Goal: Transaction & Acquisition: Purchase product/service

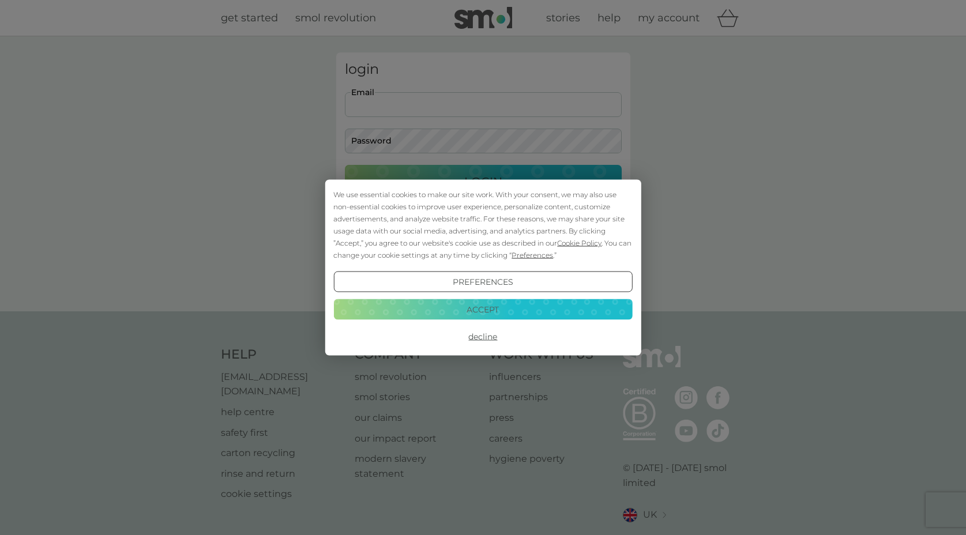
click at [487, 308] on button "Accept" at bounding box center [482, 309] width 299 height 21
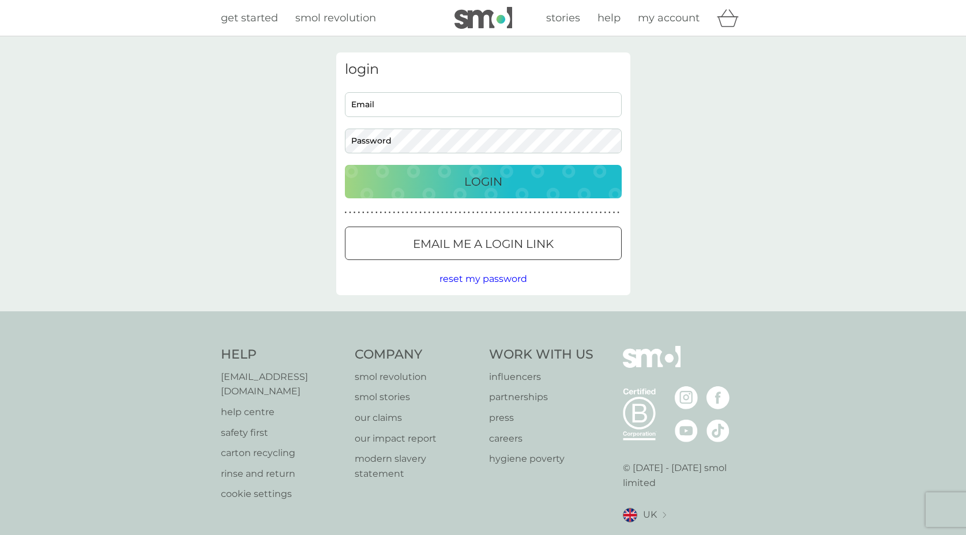
click at [383, 102] on input "Email" at bounding box center [483, 104] width 277 height 25
click at [389, 101] on input "Email" at bounding box center [483, 104] width 277 height 25
click at [438, 102] on input "Email" at bounding box center [483, 104] width 277 height 25
click at [379, 102] on input "Email" at bounding box center [483, 104] width 277 height 25
type input "[EMAIL_ADDRESS][DOMAIN_NAME]"
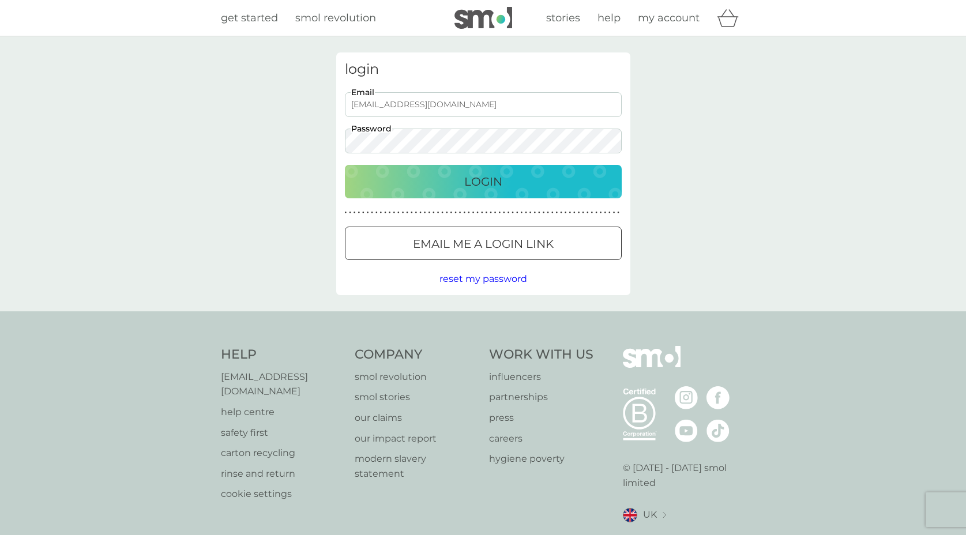
click at [490, 184] on p "Login" at bounding box center [483, 181] width 38 height 18
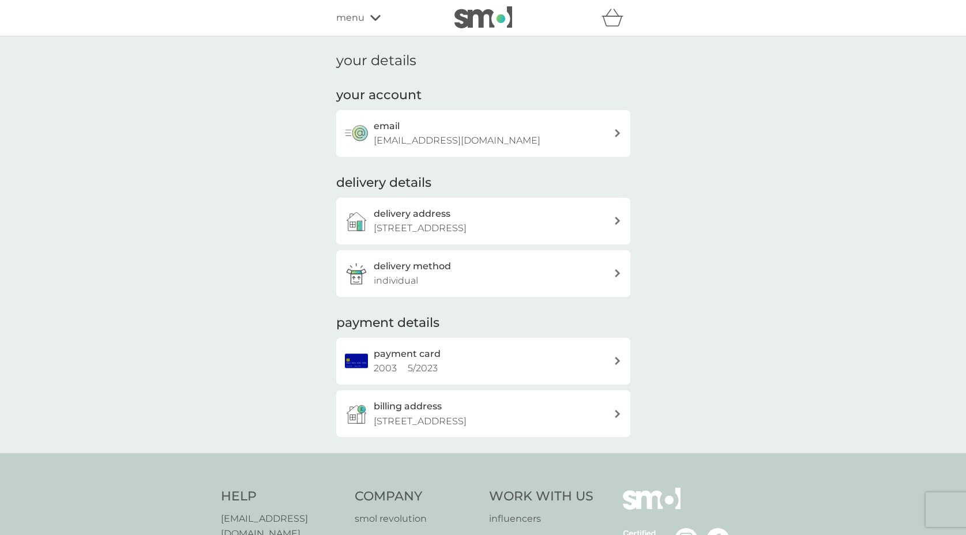
click at [544, 359] on div "payment card 2003 5 / 2023" at bounding box center [494, 361] width 240 height 29
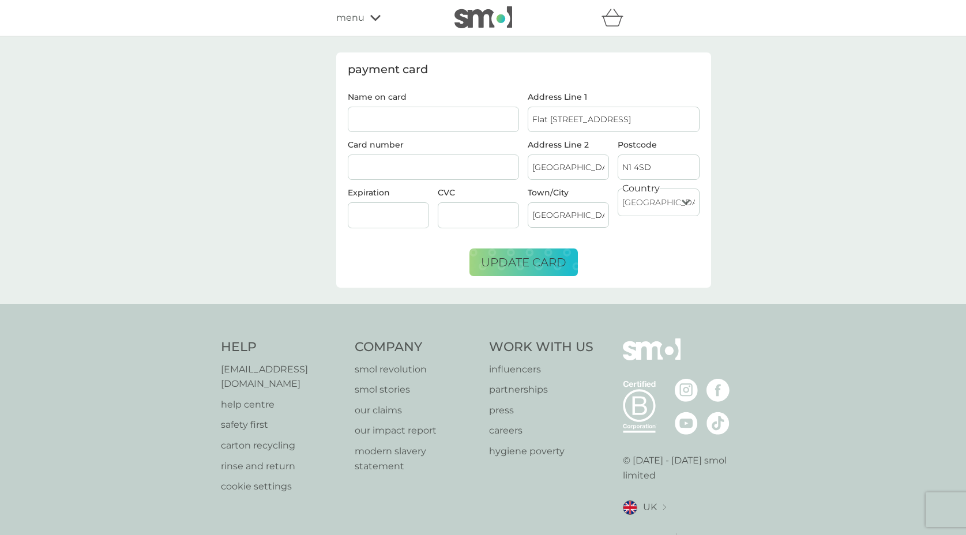
click at [383, 112] on input "Name on card" at bounding box center [434, 119] width 172 height 25
type input "Mr [PERSON_NAME]"
click at [535, 263] on span "update card" at bounding box center [523, 262] width 85 height 14
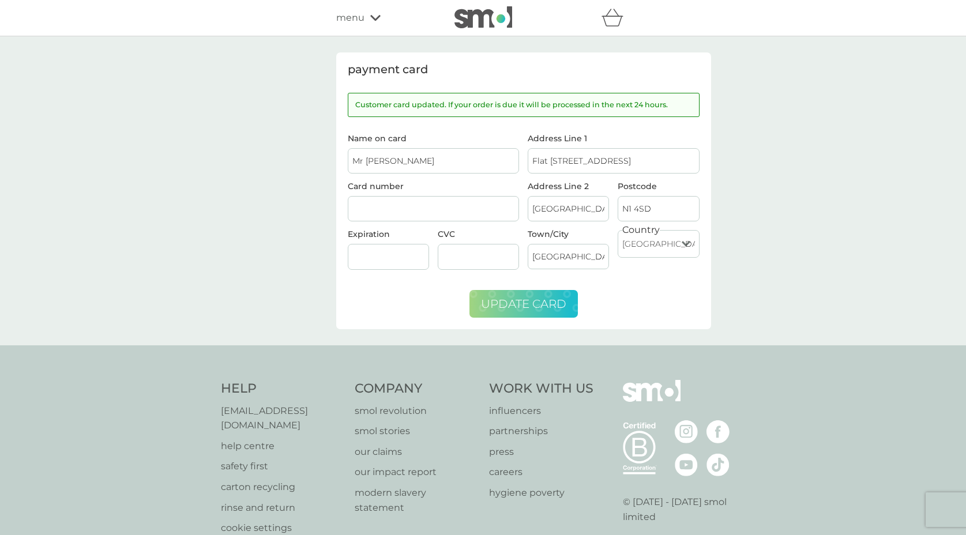
click at [372, 16] on icon at bounding box center [375, 17] width 10 height 7
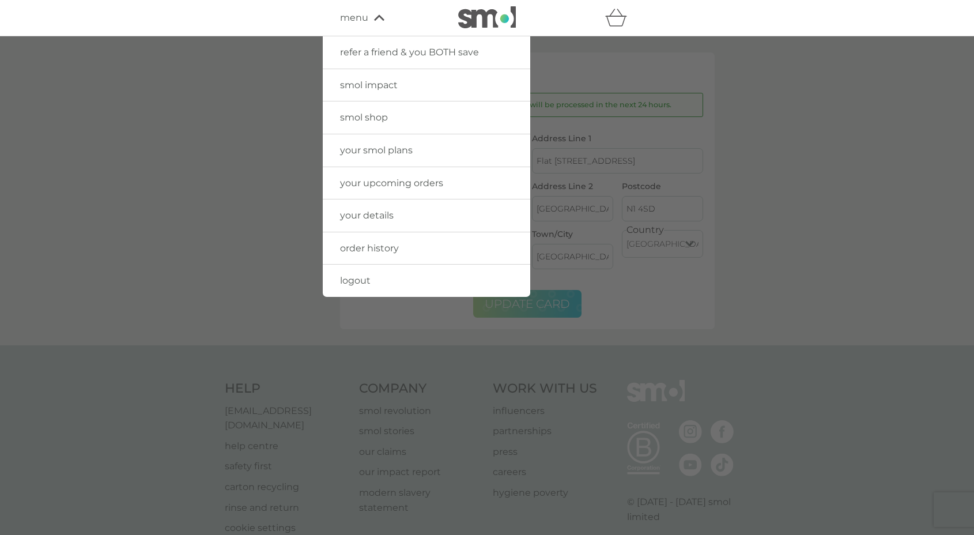
click at [484, 20] on img at bounding box center [487, 17] width 58 height 22
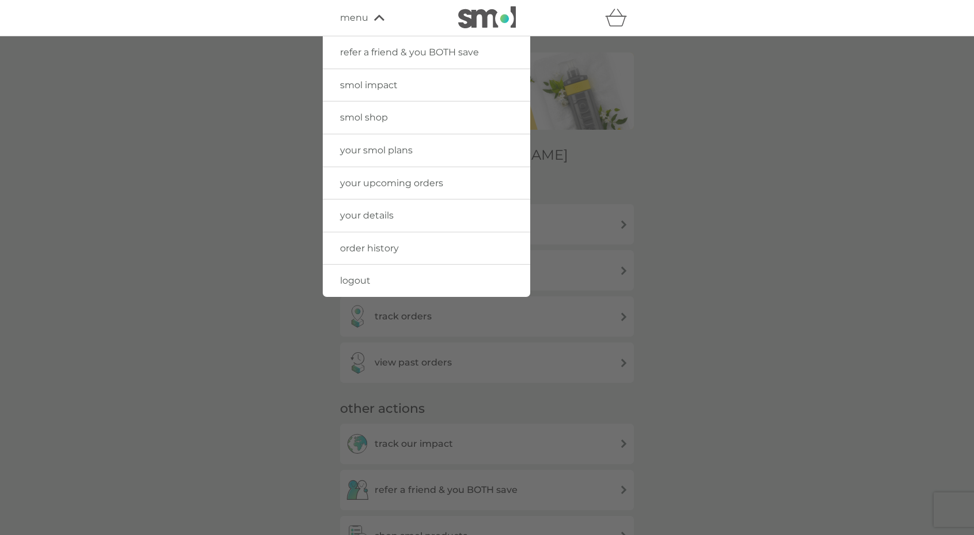
click at [228, 268] on div at bounding box center [487, 303] width 974 height 535
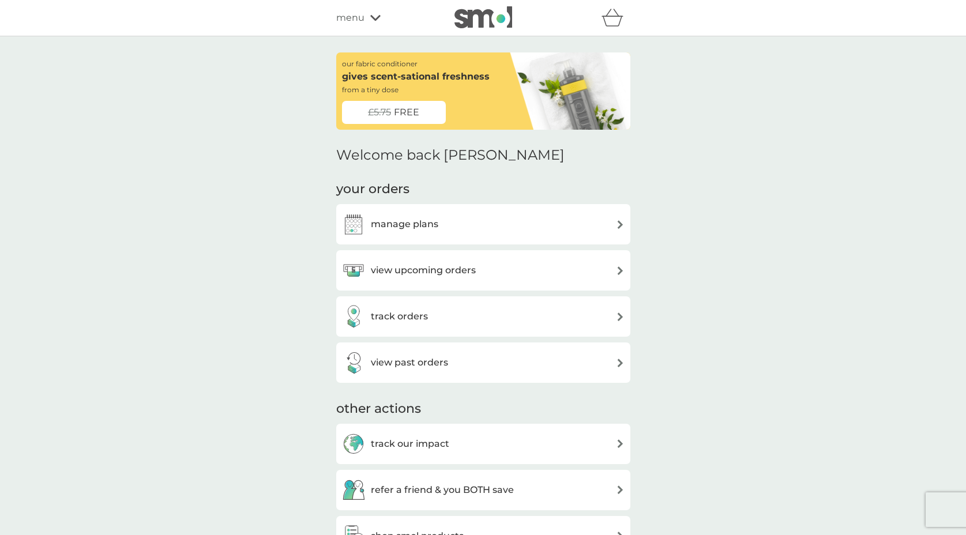
click at [396, 224] on h3 "manage plans" at bounding box center [404, 224] width 67 height 15
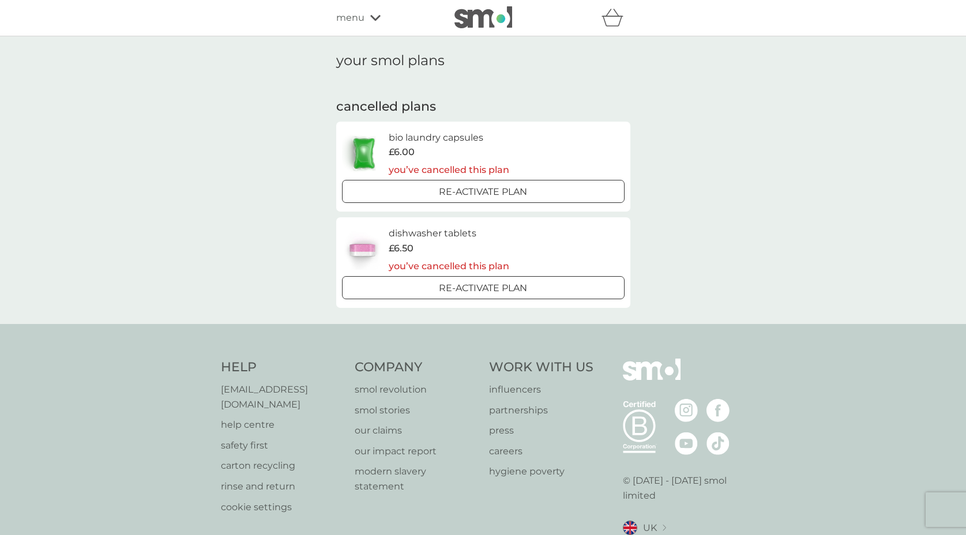
click at [374, 16] on icon at bounding box center [375, 17] width 10 height 7
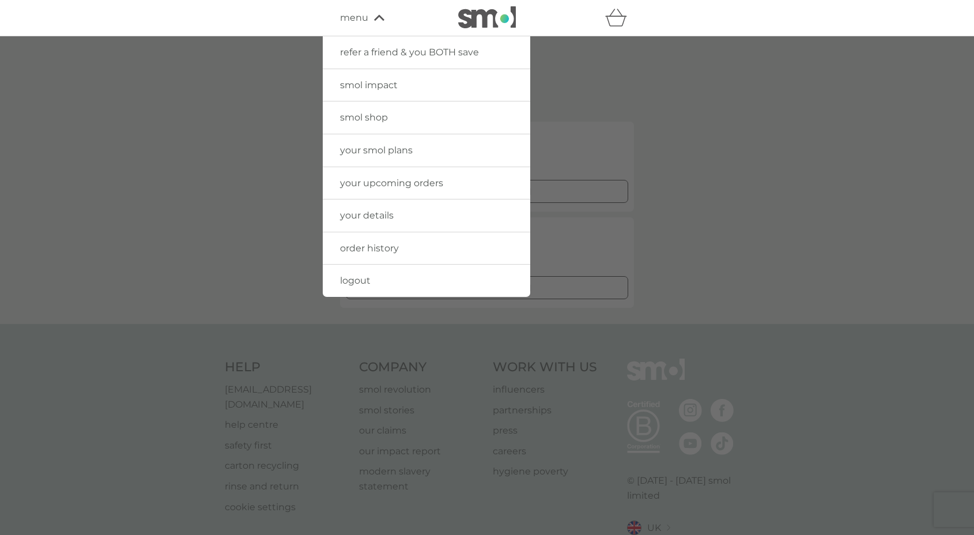
click at [243, 109] on div at bounding box center [487, 303] width 974 height 535
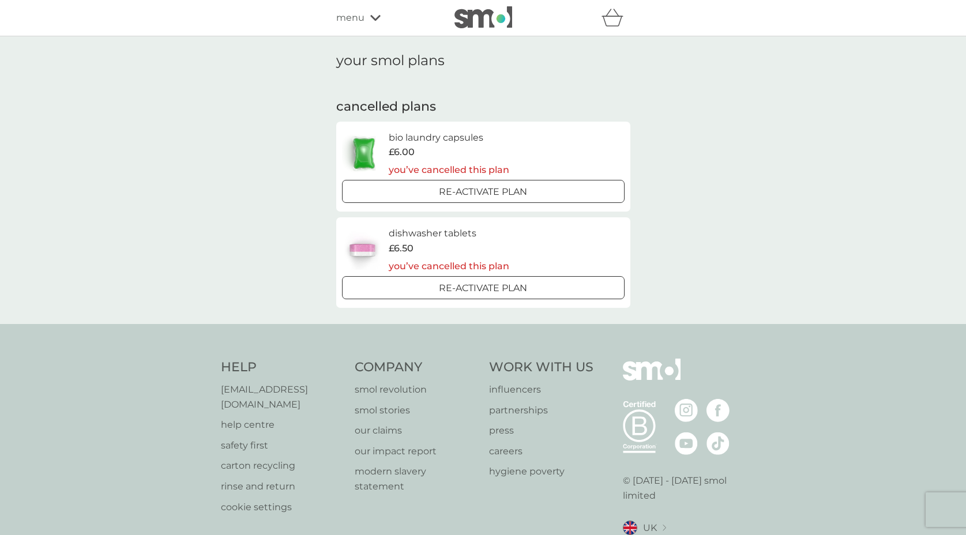
click at [491, 11] on img at bounding box center [483, 17] width 58 height 22
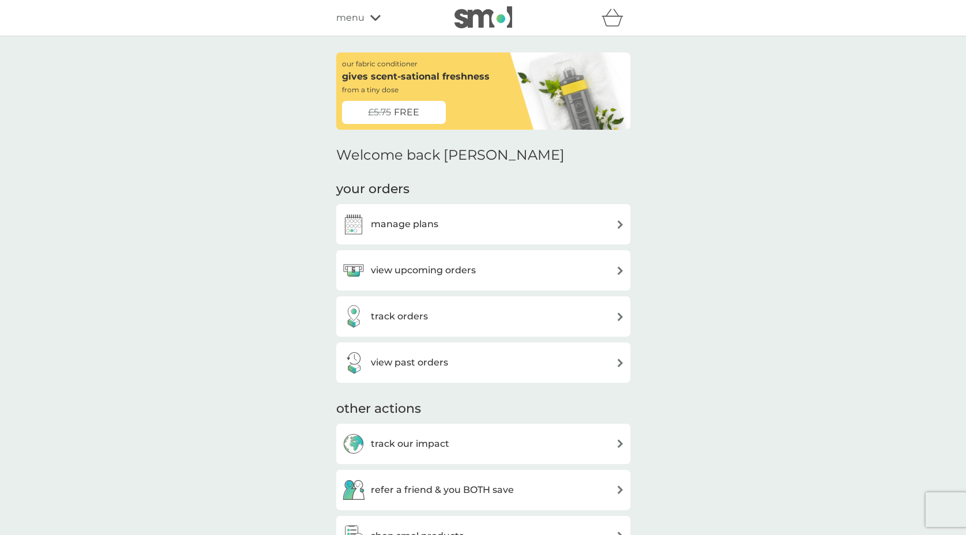
click at [491, 271] on div "view upcoming orders" at bounding box center [483, 270] width 283 height 23
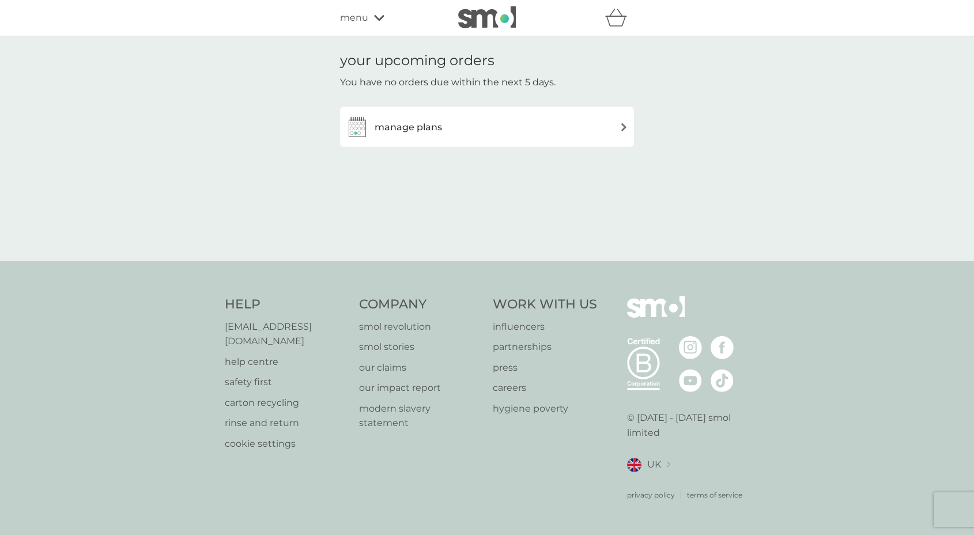
click at [507, 124] on div "manage plans" at bounding box center [487, 126] width 283 height 23
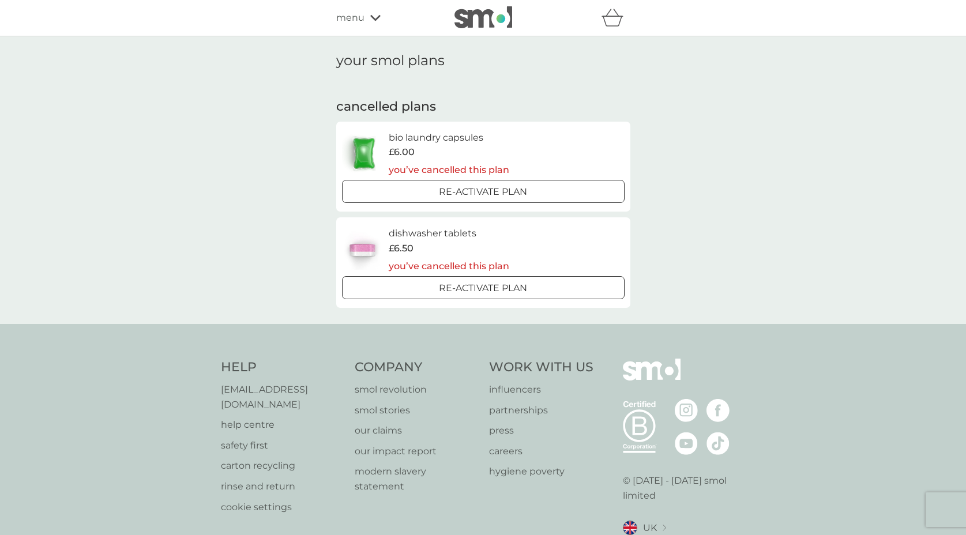
click at [495, 189] on div at bounding box center [483, 192] width 42 height 12
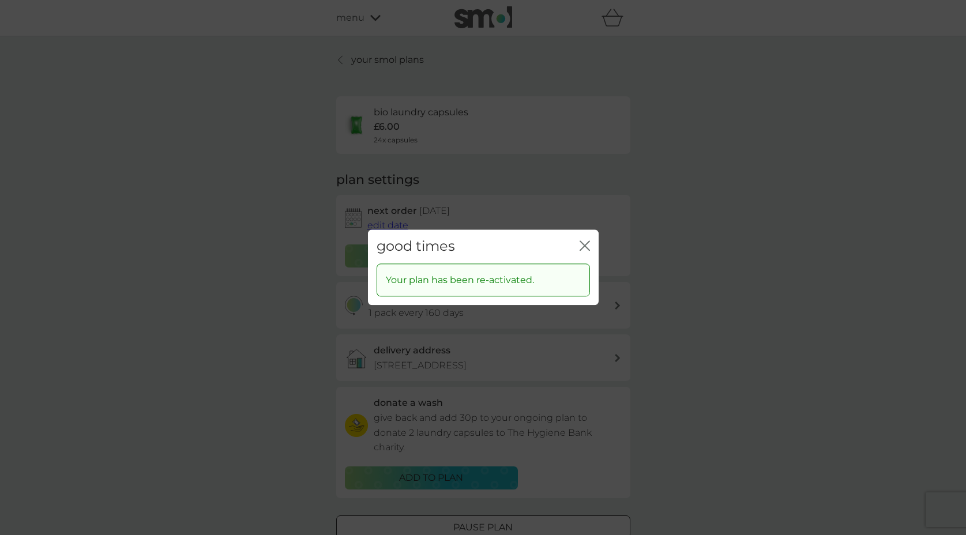
click at [585, 246] on icon "close" at bounding box center [587, 245] width 5 height 9
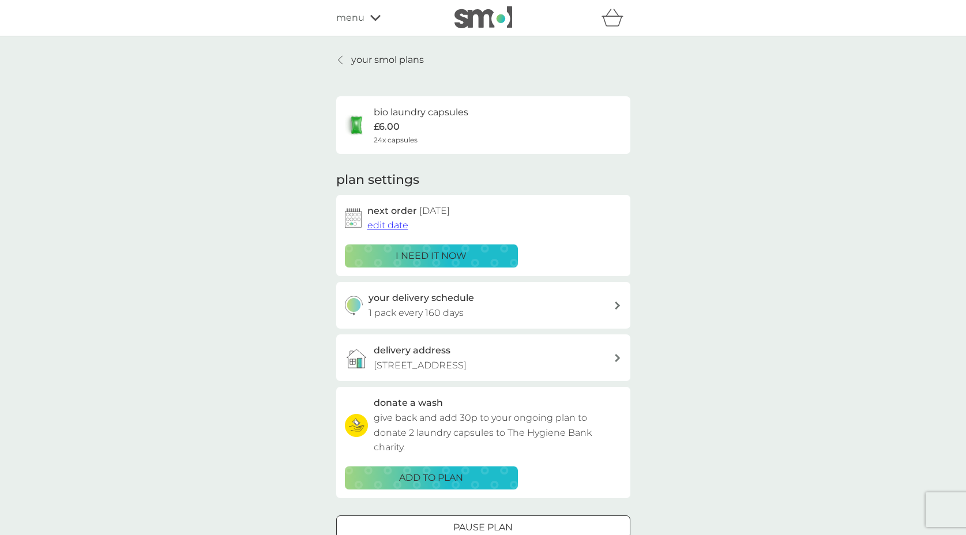
click at [395, 57] on p "your smol plans" at bounding box center [387, 59] width 73 height 15
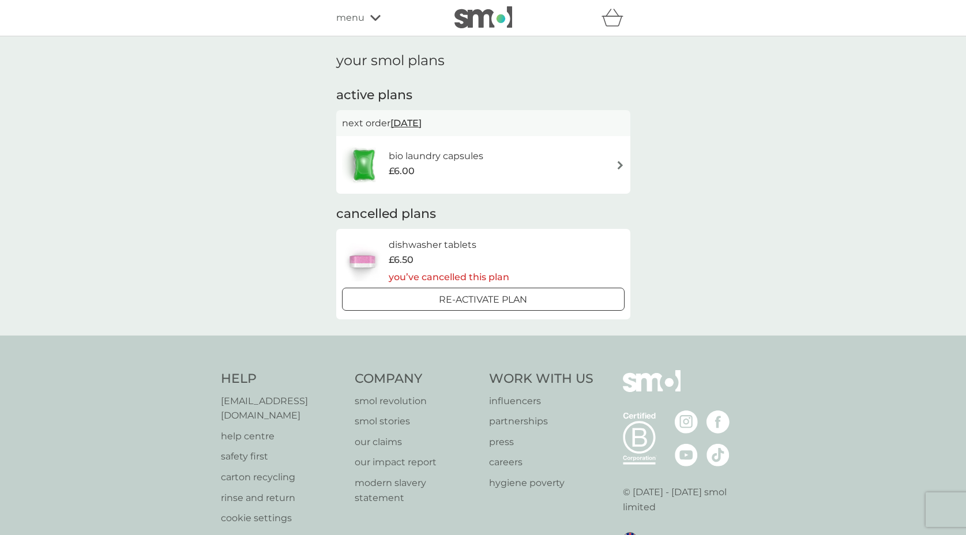
click at [487, 296] on div at bounding box center [483, 299] width 42 height 12
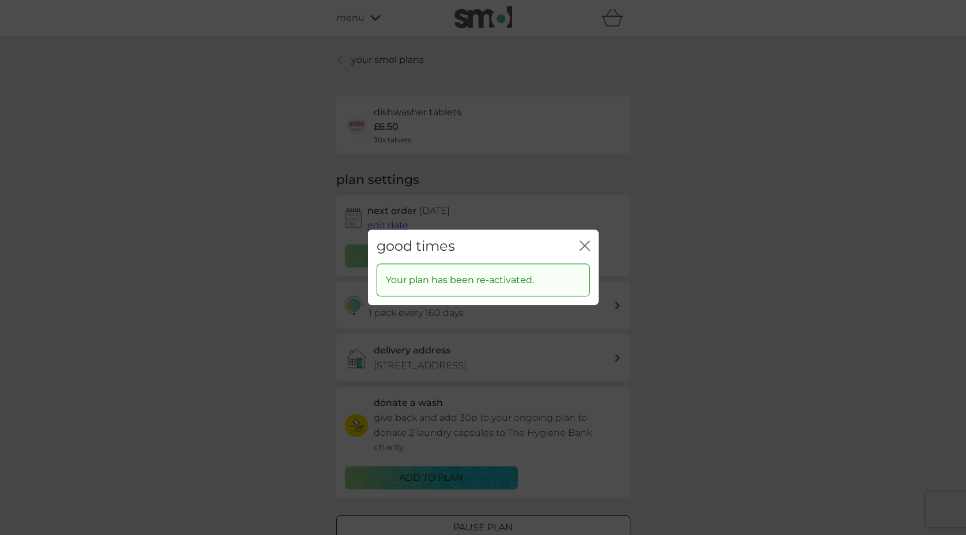
click at [588, 243] on icon "close" at bounding box center [584, 245] width 10 height 10
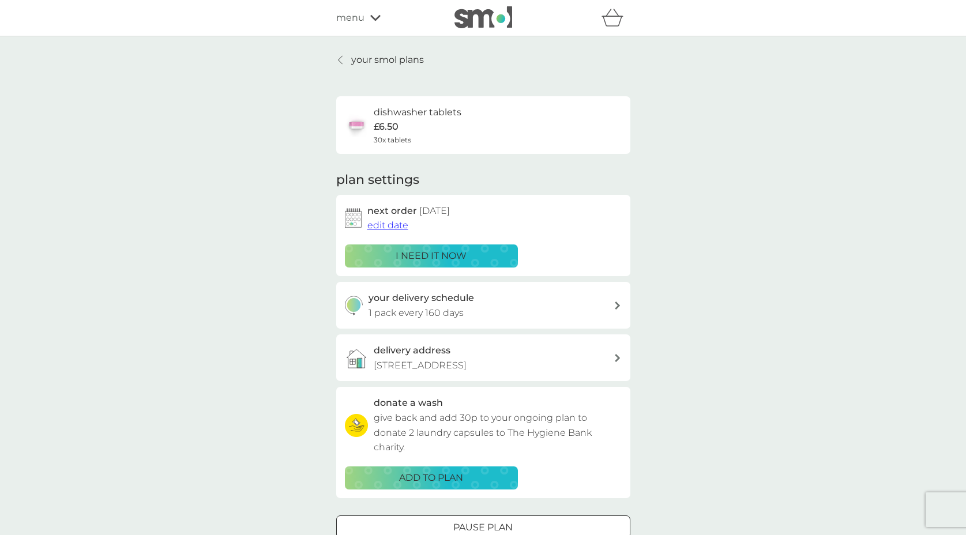
click at [498, 19] on img at bounding box center [483, 17] width 58 height 22
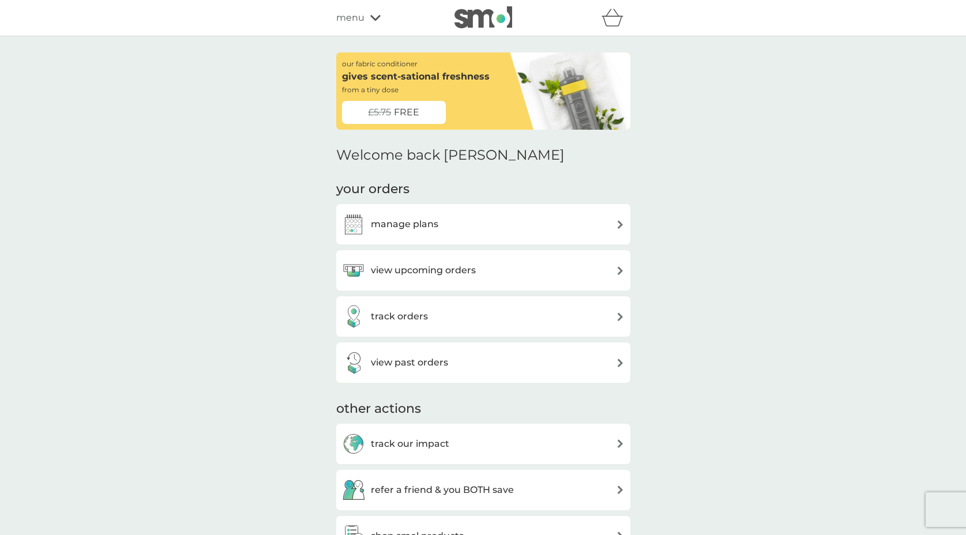
click at [416, 111] on span "FREE" at bounding box center [406, 112] width 25 height 15
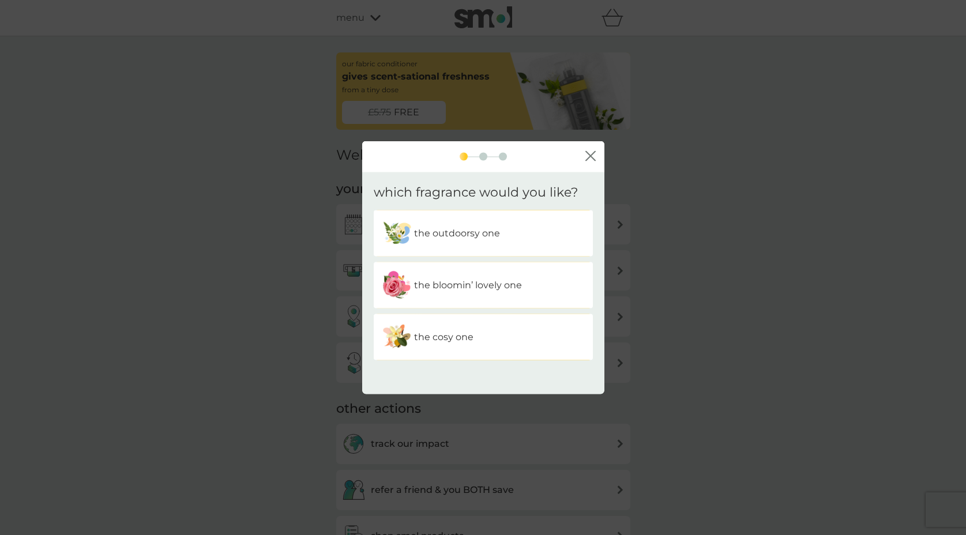
click at [453, 336] on p "the cosy one" at bounding box center [443, 337] width 59 height 15
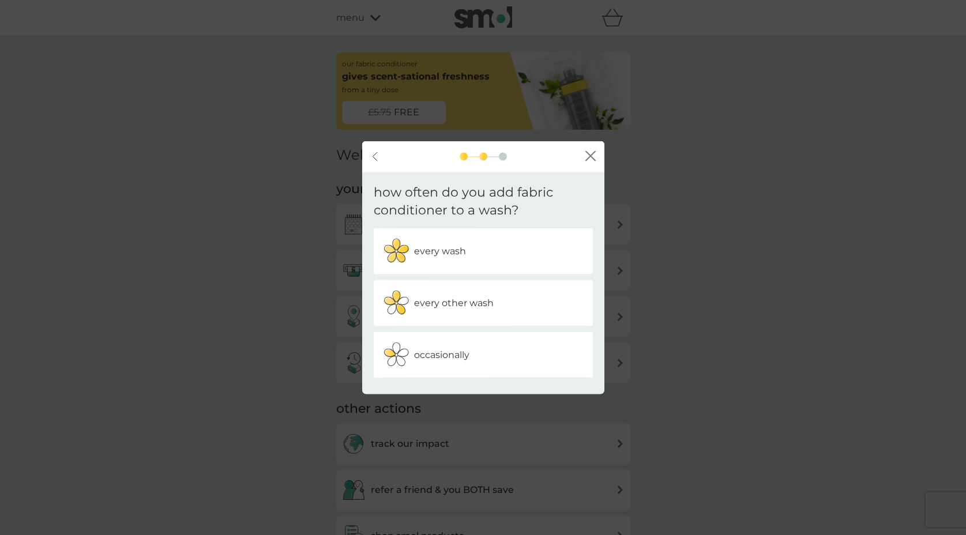
click at [442, 253] on p "every wash" at bounding box center [440, 250] width 52 height 15
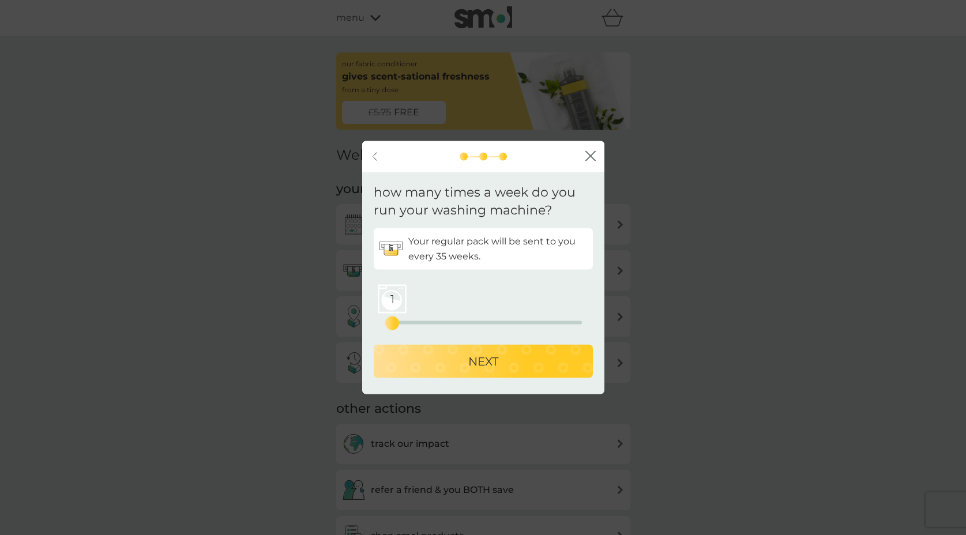
drag, startPoint x: 385, startPoint y: 325, endPoint x: 399, endPoint y: 326, distance: 13.9
click at [394, 325] on div "1" at bounding box center [392, 323] width 5 height 5
click at [481, 356] on p "NEXT" at bounding box center [483, 361] width 30 height 18
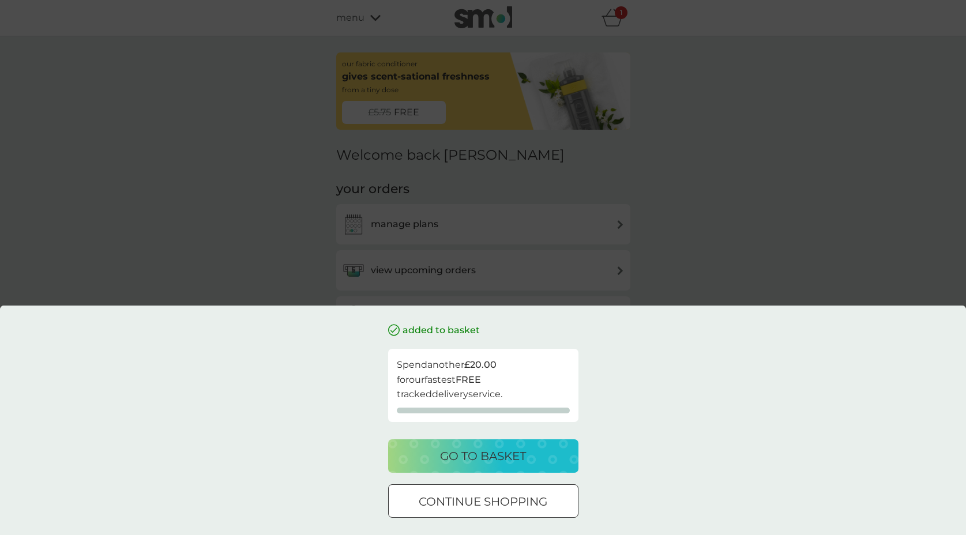
click at [485, 453] on p "go to basket" at bounding box center [483, 456] width 86 height 18
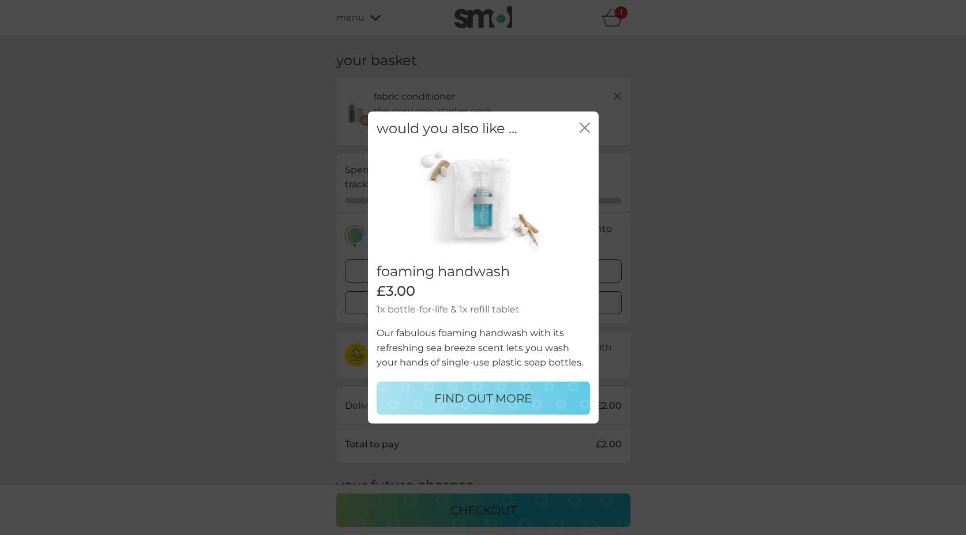
click at [490, 396] on p "FIND OUT MORE" at bounding box center [482, 398] width 97 height 18
select select "119"
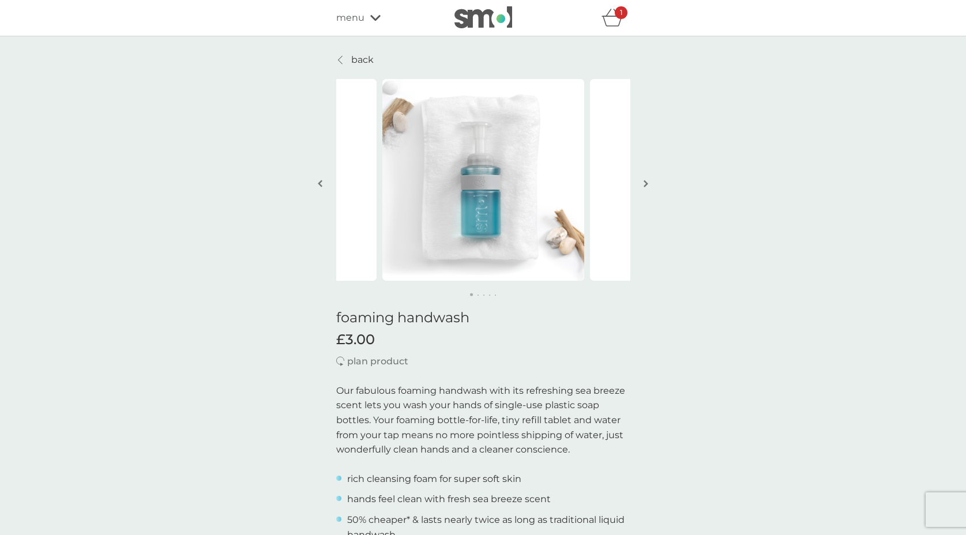
click at [645, 182] on img "button" at bounding box center [645, 183] width 5 height 9
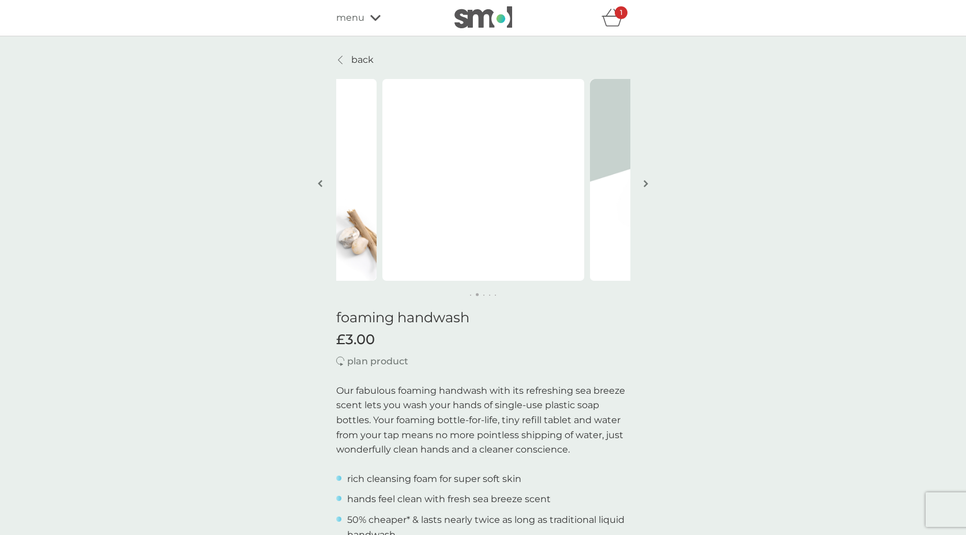
click at [645, 182] on img "button" at bounding box center [645, 183] width 5 height 9
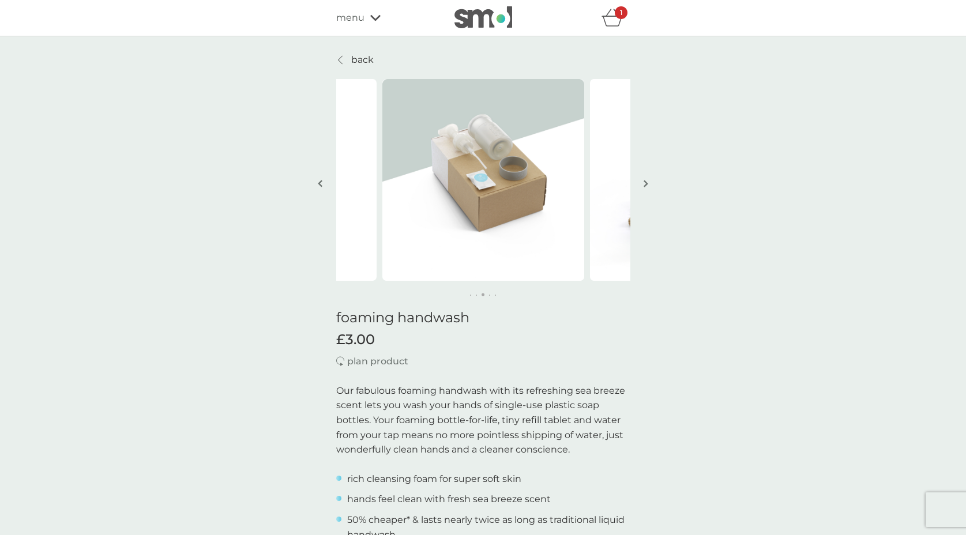
click at [645, 182] on img "button" at bounding box center [645, 183] width 5 height 9
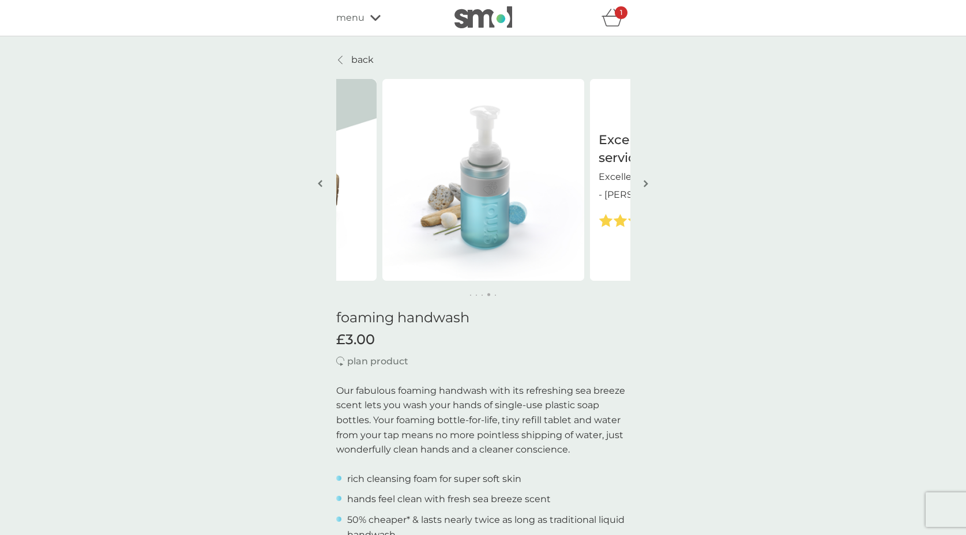
click at [645, 182] on img "button" at bounding box center [645, 183] width 5 height 9
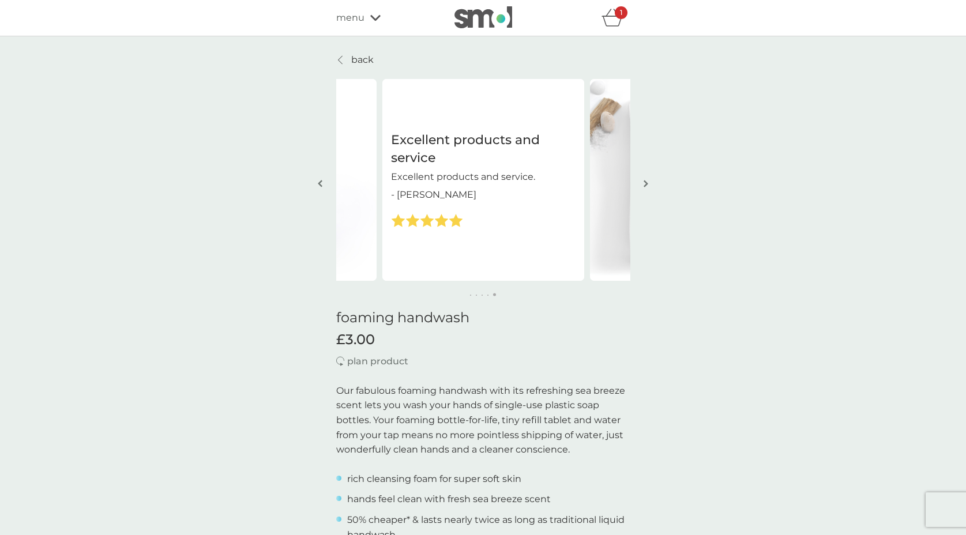
click at [645, 182] on img "button" at bounding box center [645, 183] width 5 height 9
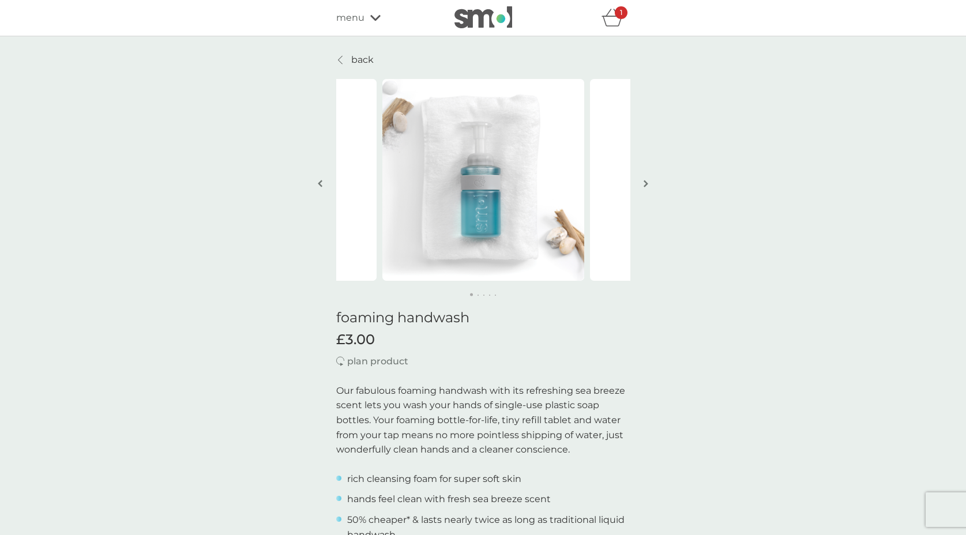
click at [645, 182] on img "button" at bounding box center [645, 183] width 5 height 9
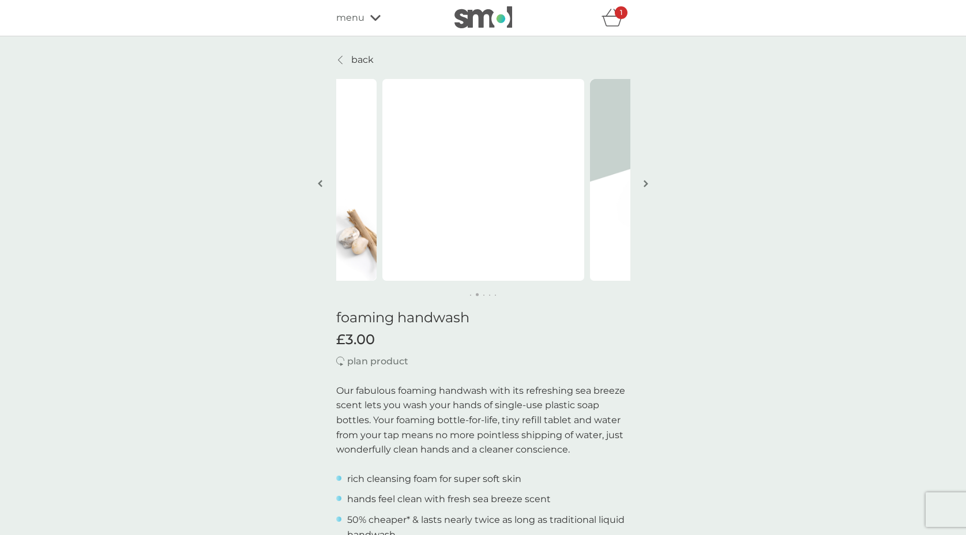
click at [645, 182] on img "button" at bounding box center [645, 183] width 5 height 9
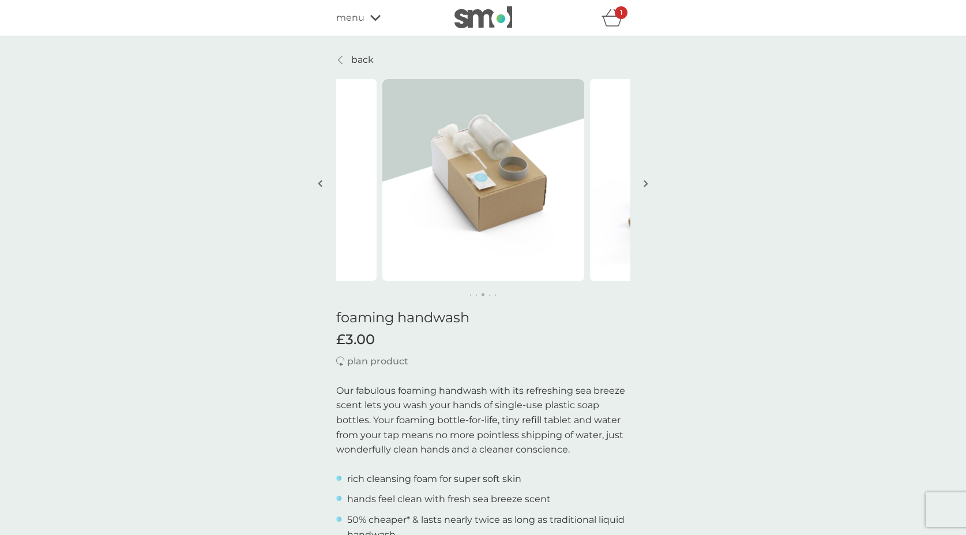
click at [645, 182] on img "button" at bounding box center [645, 183] width 5 height 9
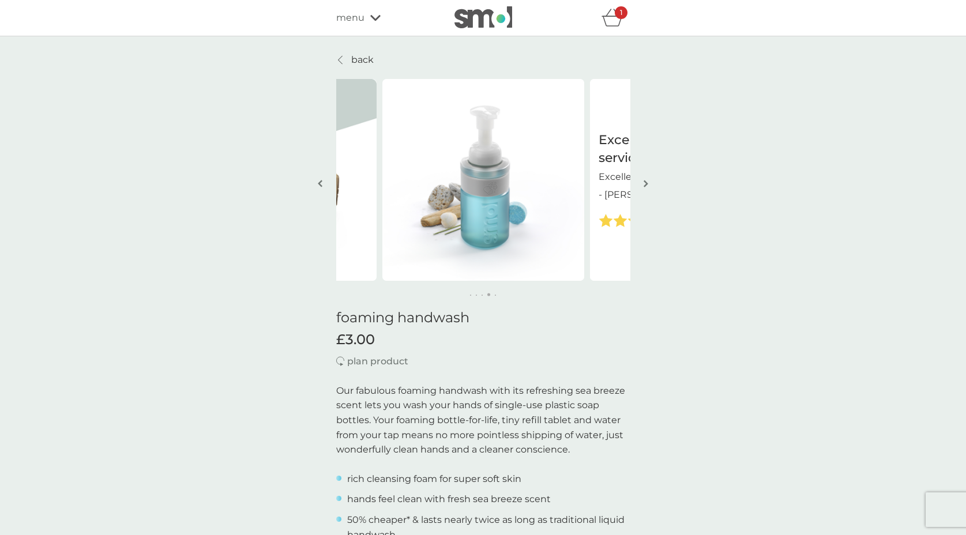
click at [645, 182] on img "button" at bounding box center [645, 183] width 5 height 9
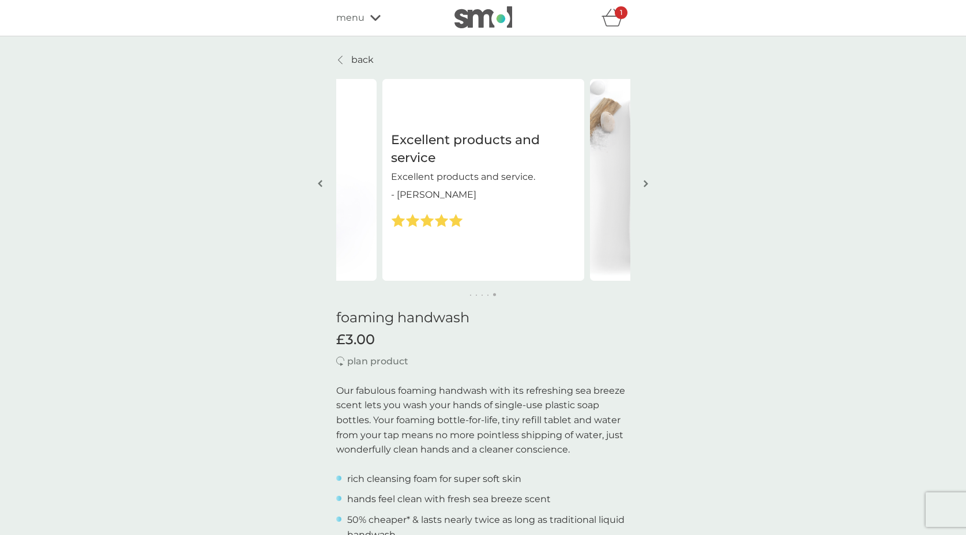
click at [645, 182] on img "button" at bounding box center [645, 183] width 5 height 9
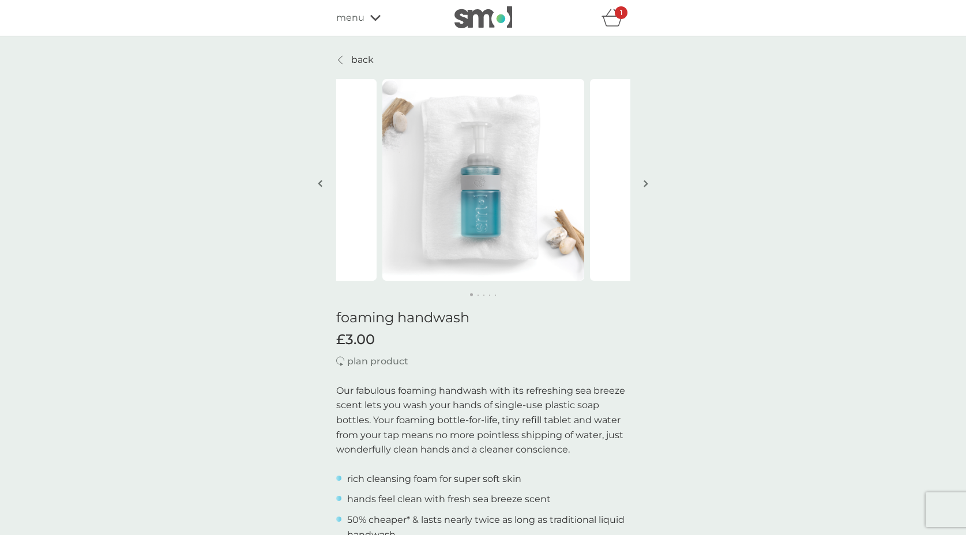
click at [645, 182] on img "button" at bounding box center [645, 183] width 5 height 9
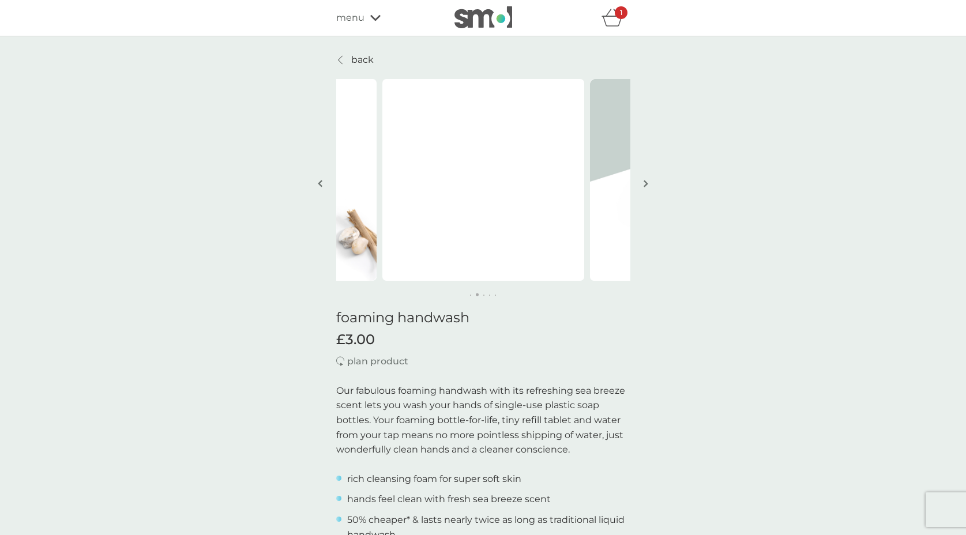
click at [645, 182] on img "button" at bounding box center [645, 183] width 5 height 9
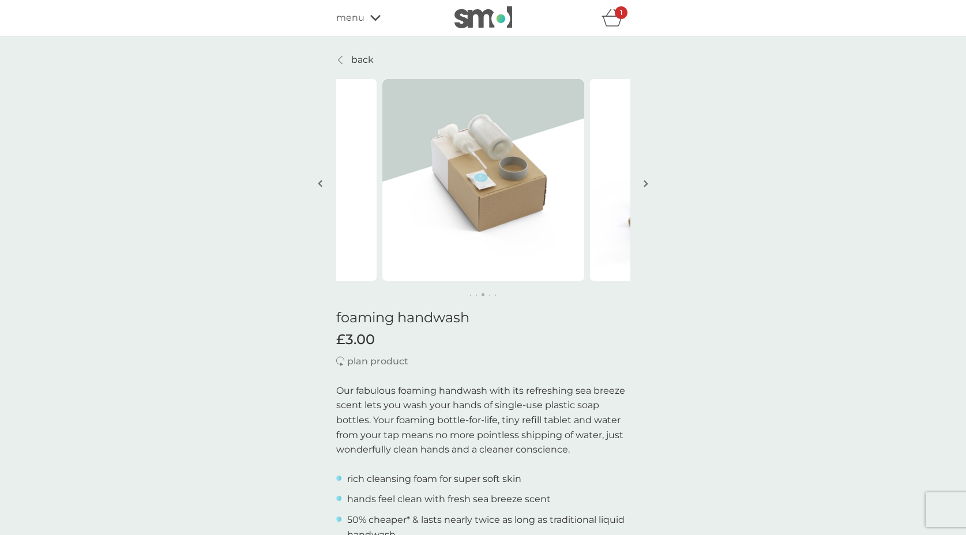
click at [645, 182] on img "button" at bounding box center [645, 183] width 5 height 9
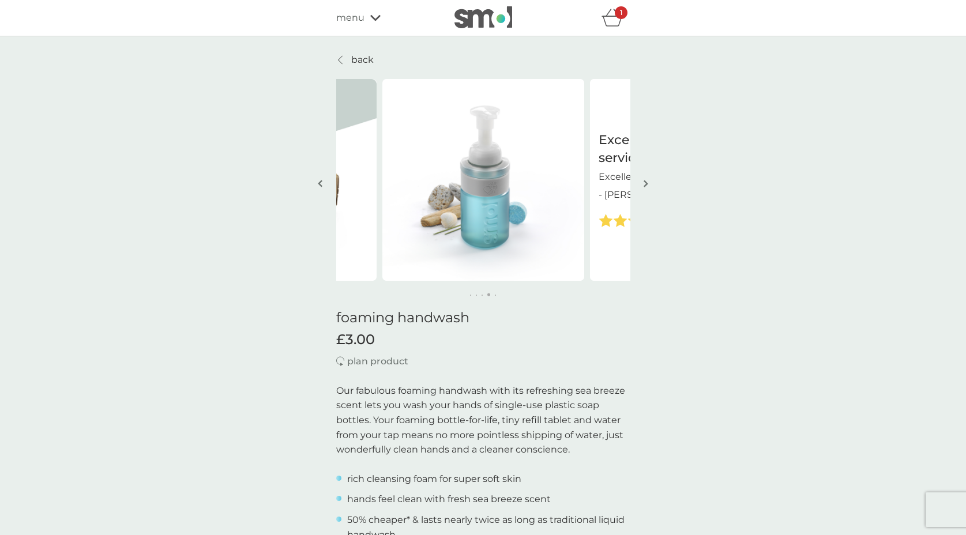
click at [645, 182] on img "button" at bounding box center [645, 183] width 5 height 9
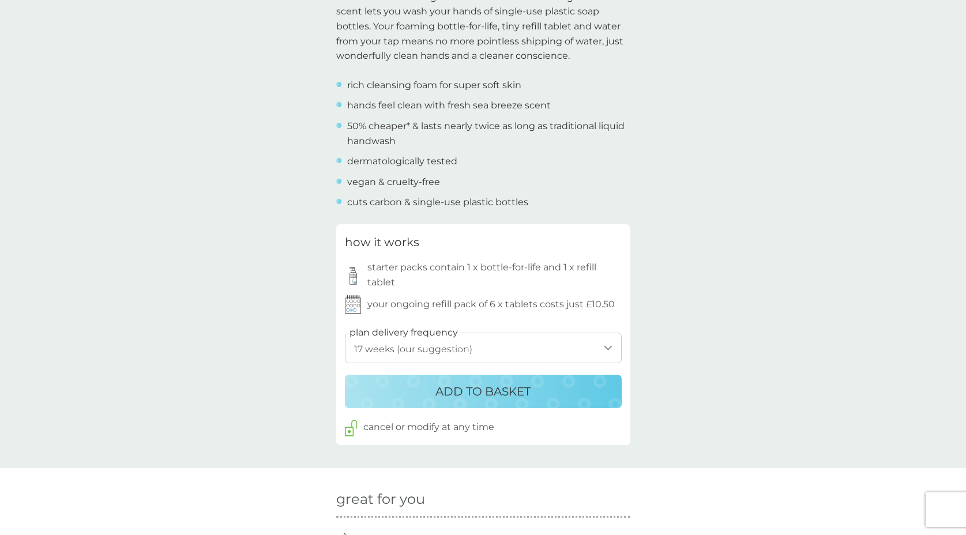
scroll to position [394, 0]
click at [477, 389] on p "ADD TO BASKET" at bounding box center [482, 391] width 95 height 18
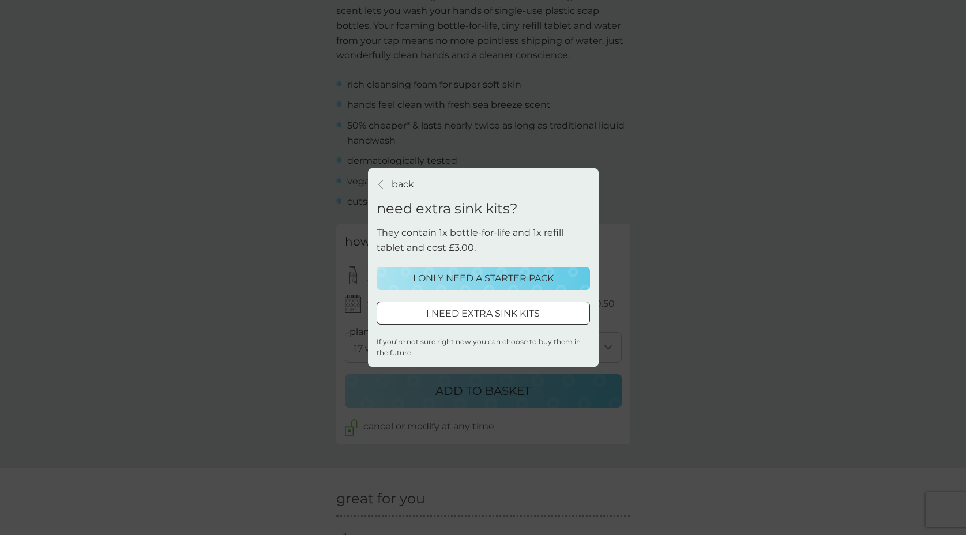
click at [477, 278] on p "I ONLY NEED A STARTER PACK" at bounding box center [483, 278] width 141 height 15
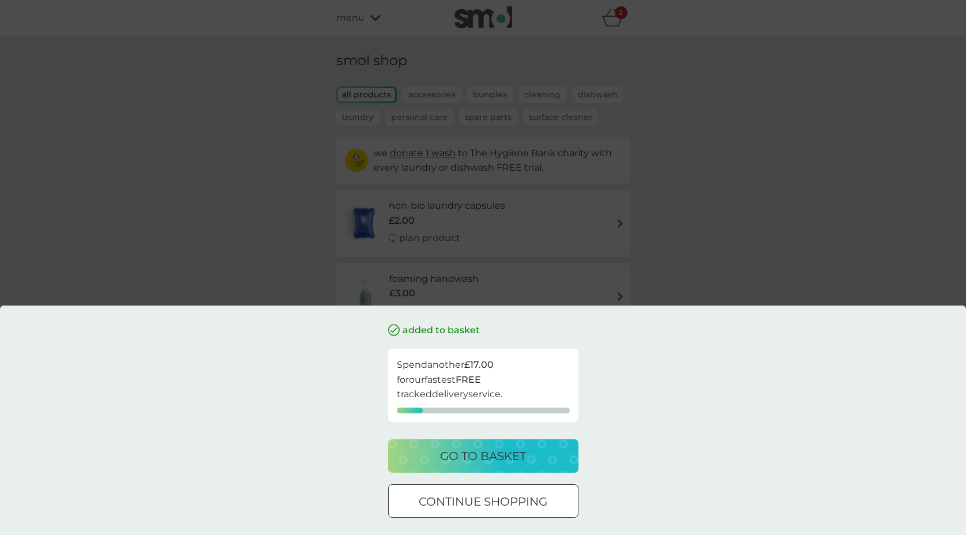
click at [490, 454] on p "go to basket" at bounding box center [483, 456] width 86 height 18
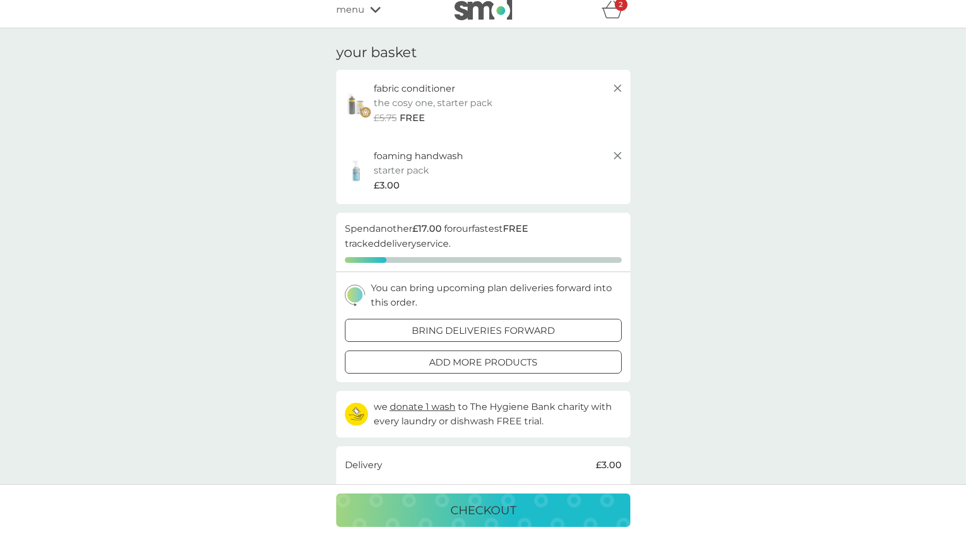
scroll to position [7, 0]
click at [475, 363] on div at bounding box center [483, 363] width 42 height 12
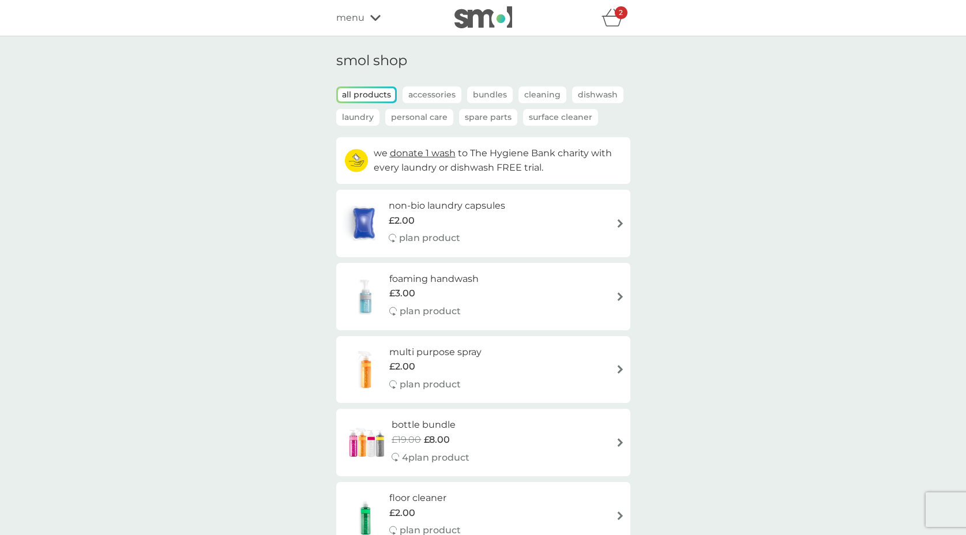
click at [613, 18] on icon "basket" at bounding box center [612, 18] width 22 height 18
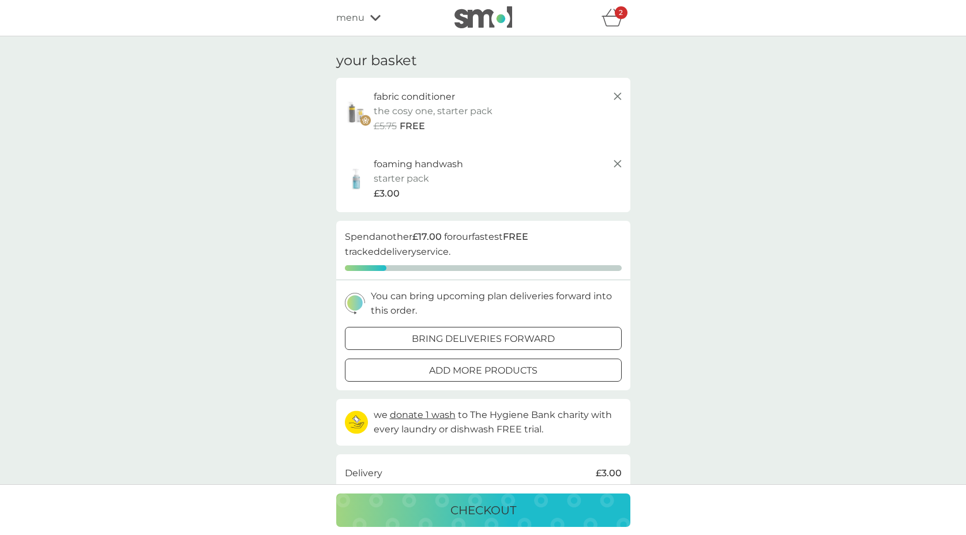
click at [491, 18] on img at bounding box center [483, 17] width 58 height 22
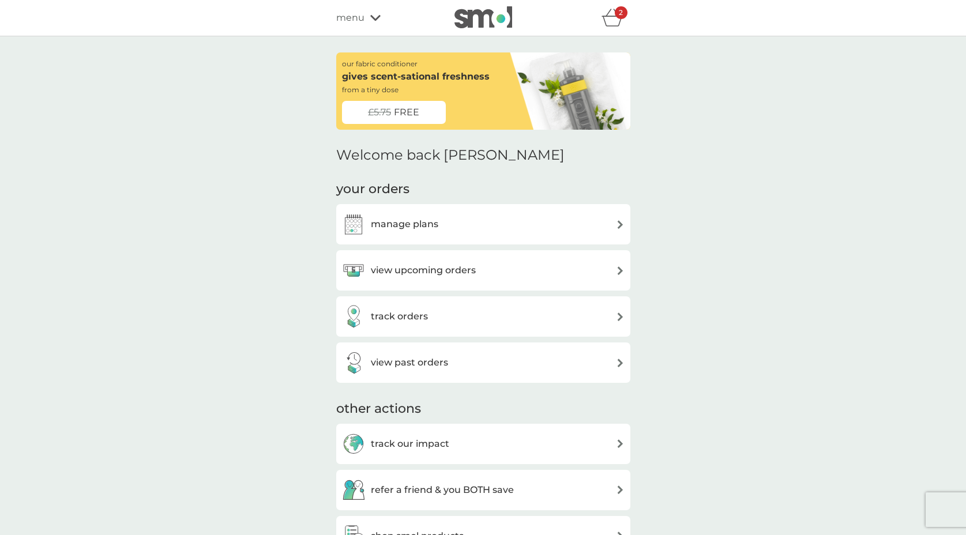
click at [445, 266] on h3 "view upcoming orders" at bounding box center [423, 270] width 105 height 15
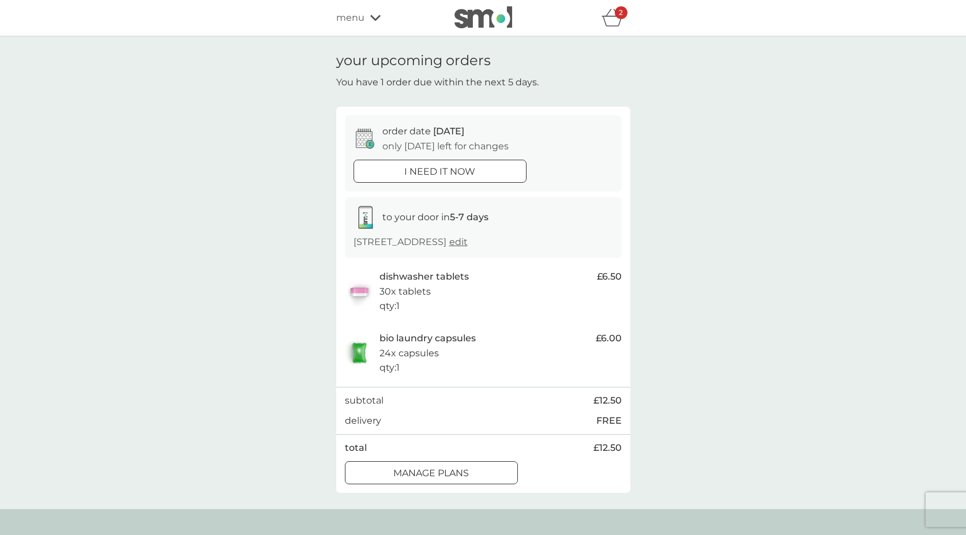
click at [443, 166] on div at bounding box center [440, 171] width 42 height 12
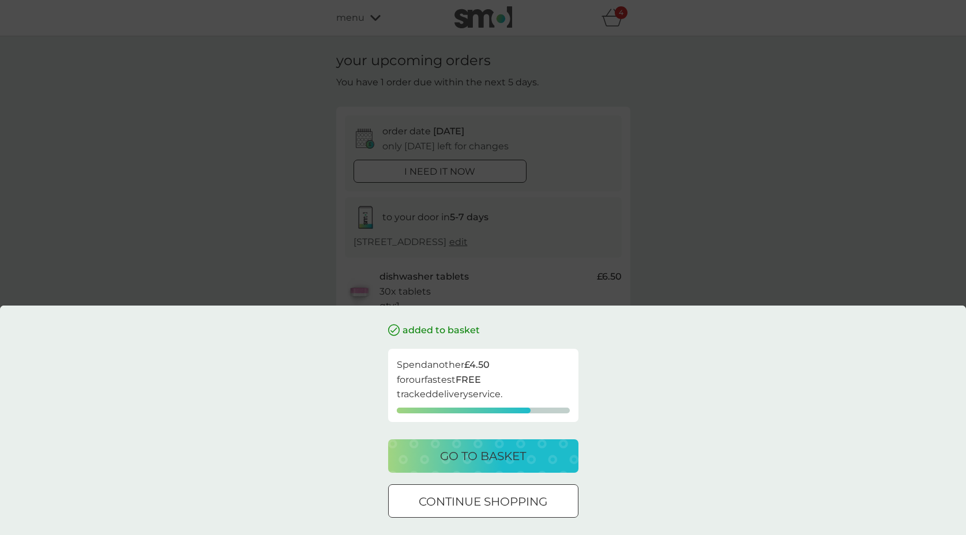
click at [478, 453] on p "go to basket" at bounding box center [483, 456] width 86 height 18
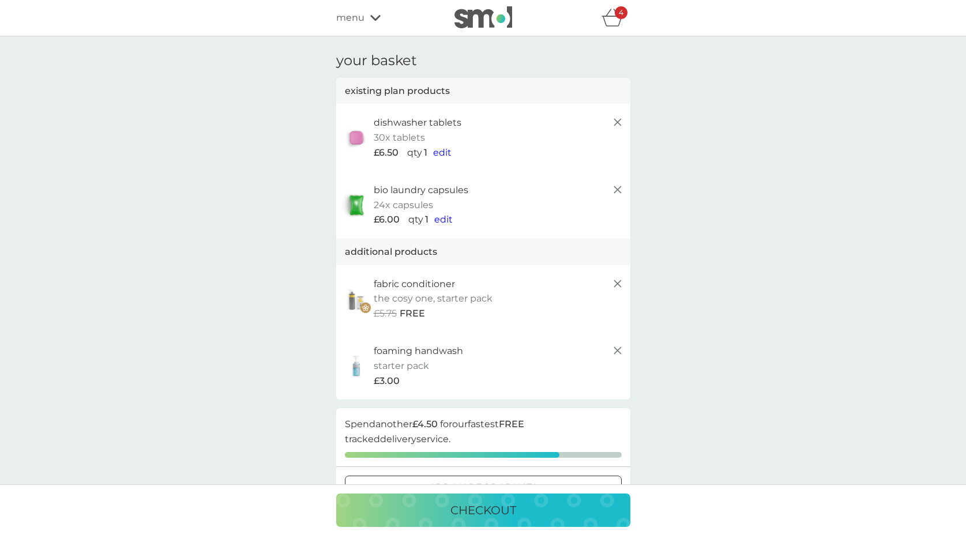
click at [500, 16] on img at bounding box center [483, 17] width 58 height 22
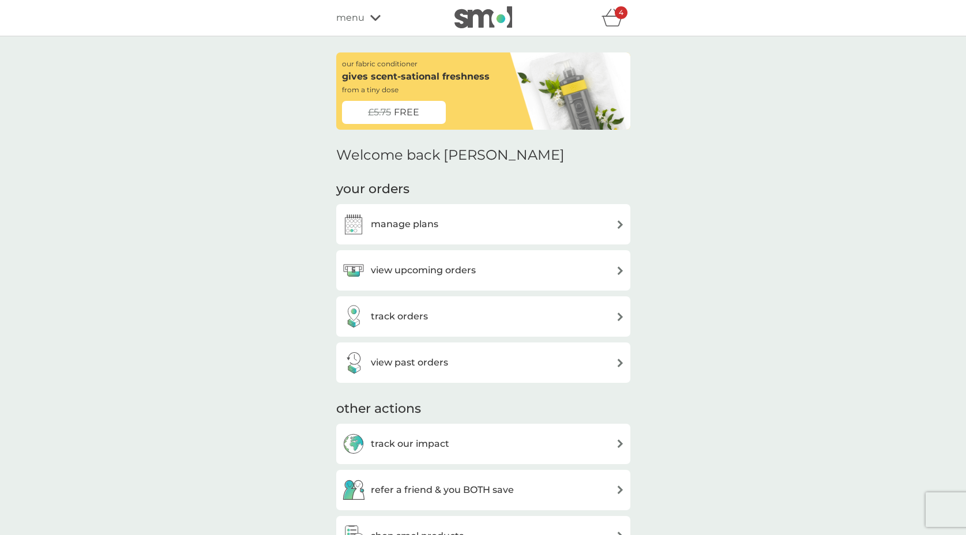
click at [465, 267] on h3 "view upcoming orders" at bounding box center [423, 270] width 105 height 15
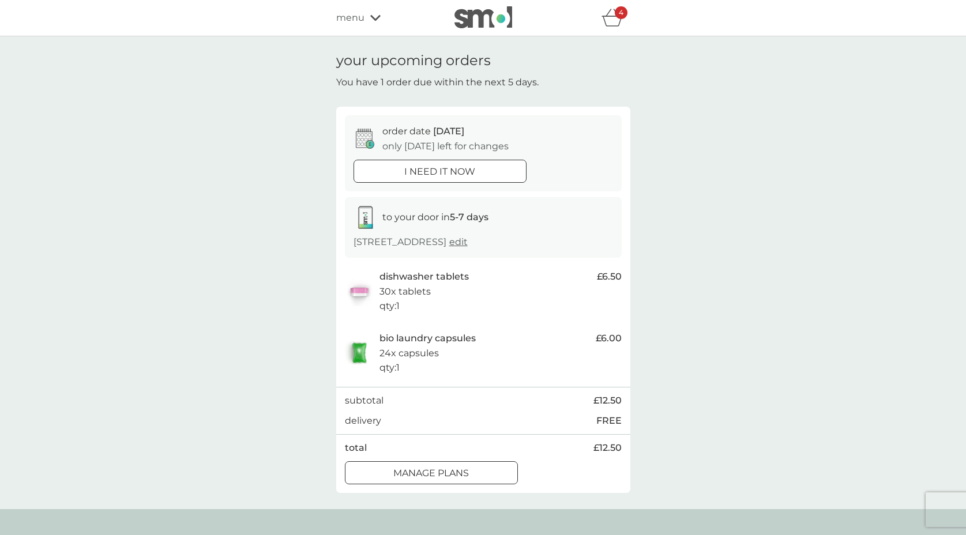
click at [446, 168] on div at bounding box center [440, 171] width 42 height 12
click at [611, 19] on icon "basket" at bounding box center [612, 18] width 22 height 18
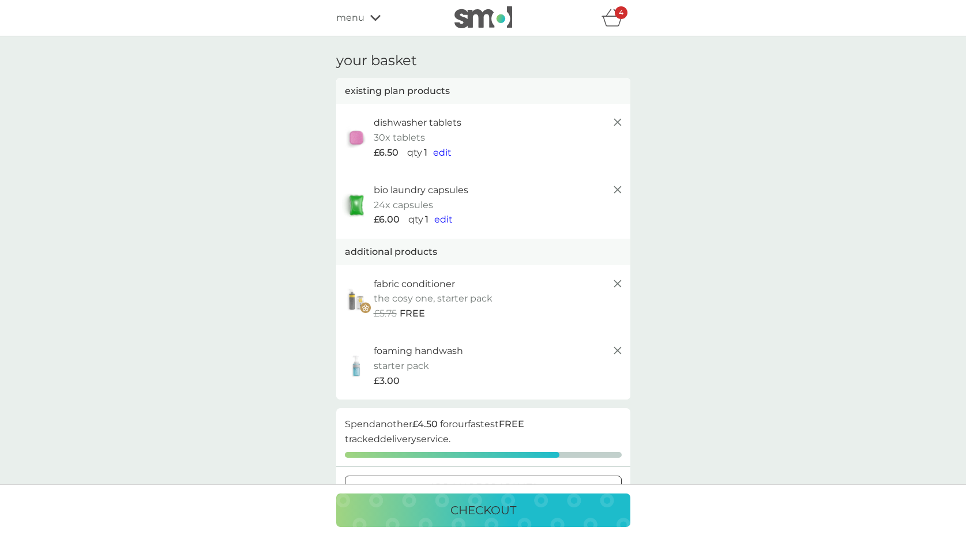
click at [443, 218] on span "edit" at bounding box center [443, 219] width 18 height 11
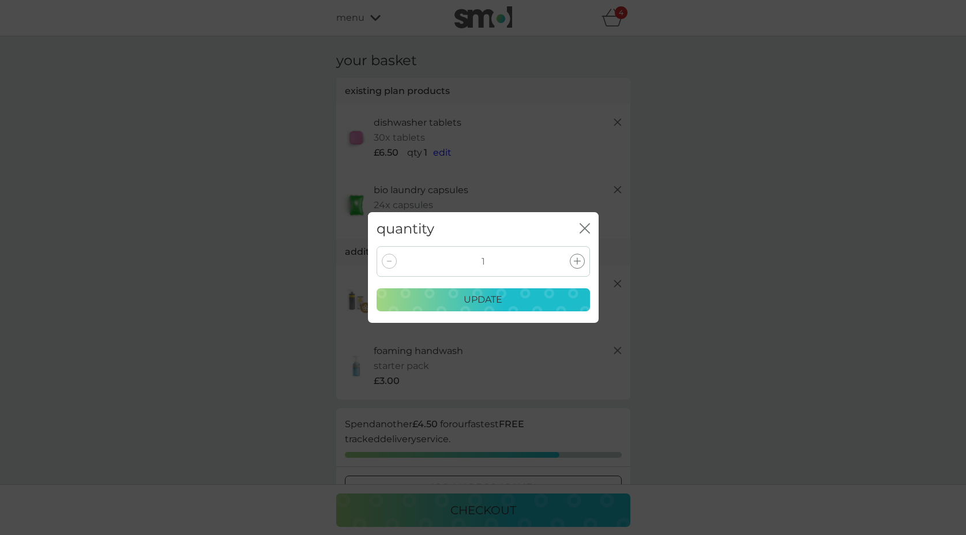
click at [578, 260] on icon at bounding box center [577, 261] width 7 height 7
click at [487, 298] on p "update" at bounding box center [483, 299] width 39 height 15
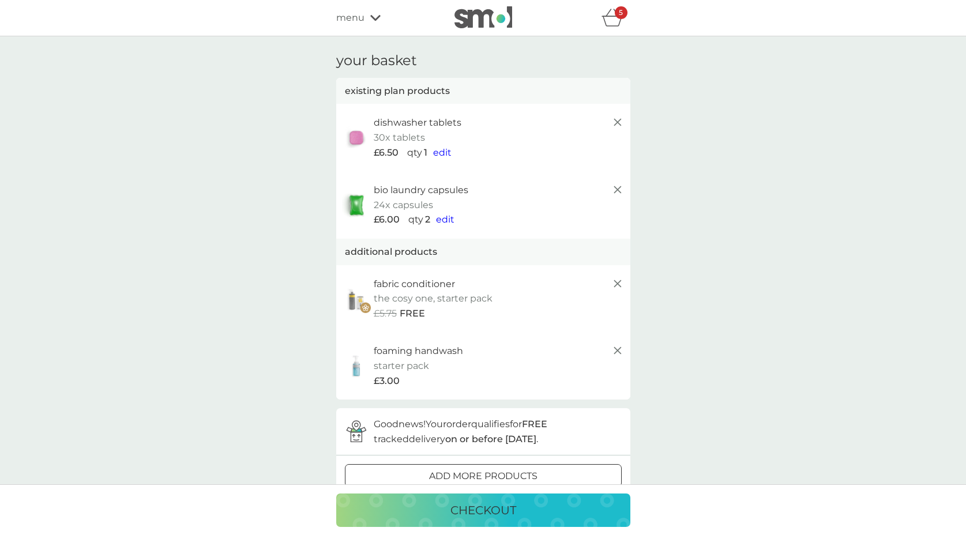
click at [492, 511] on p "checkout" at bounding box center [483, 510] width 66 height 18
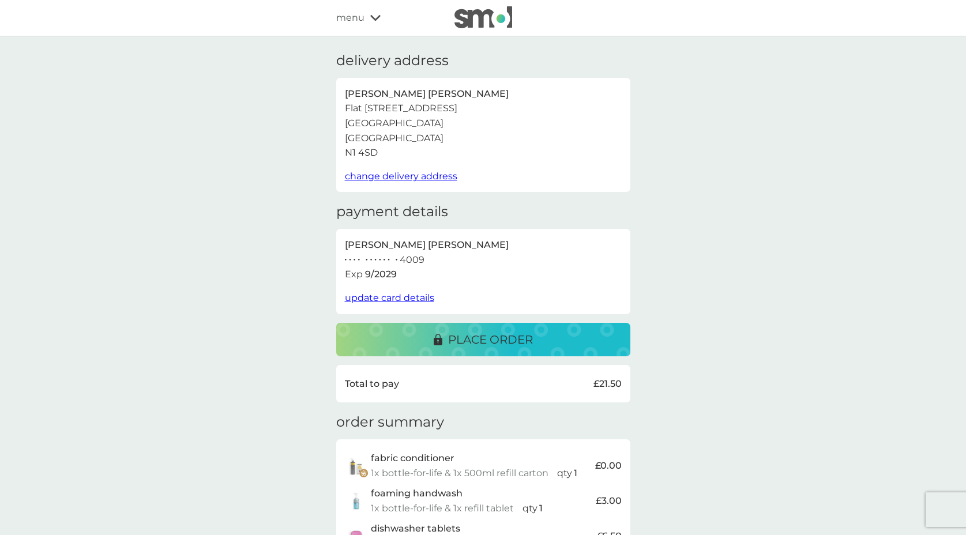
click at [480, 334] on p "place order" at bounding box center [490, 339] width 85 height 18
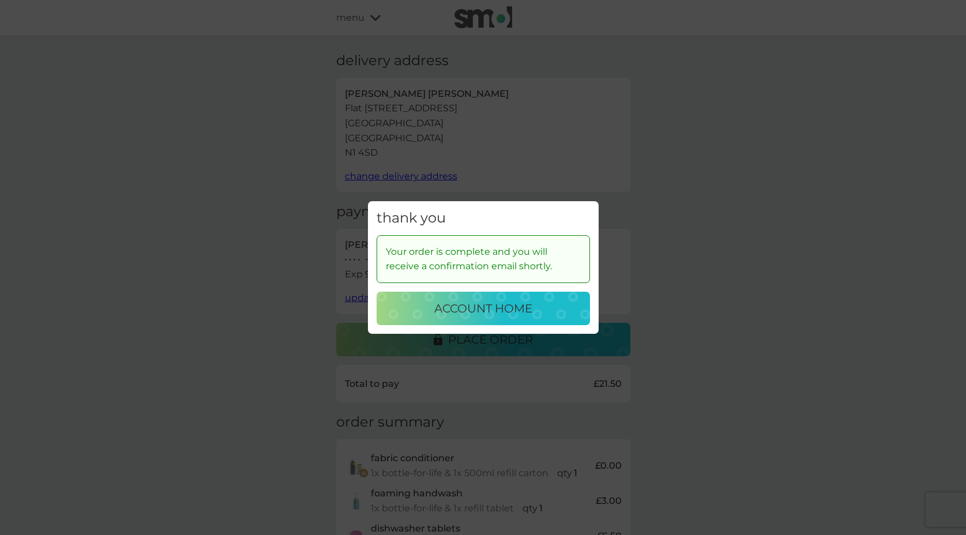
click at [479, 307] on p "account home" at bounding box center [483, 308] width 98 height 18
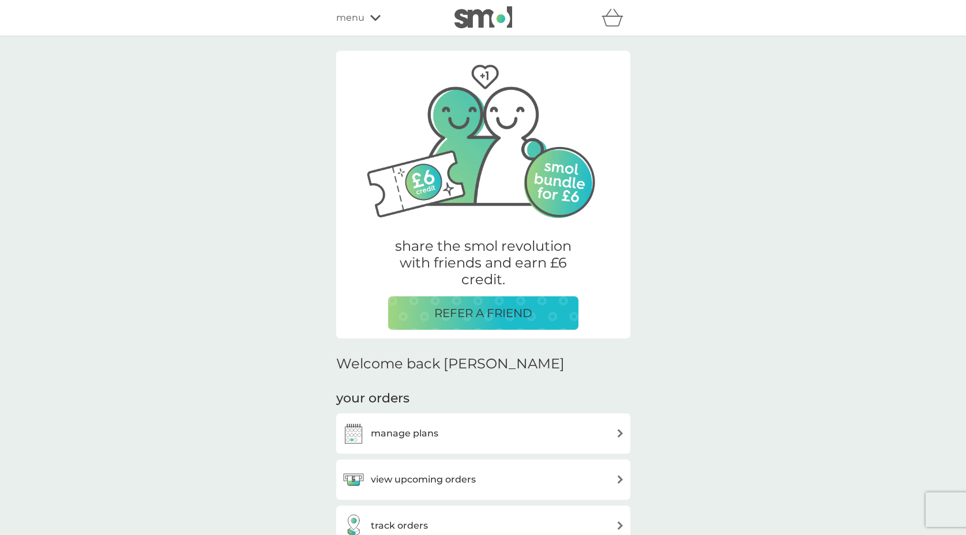
click at [479, 475] on div "view upcoming orders" at bounding box center [483, 479] width 283 height 23
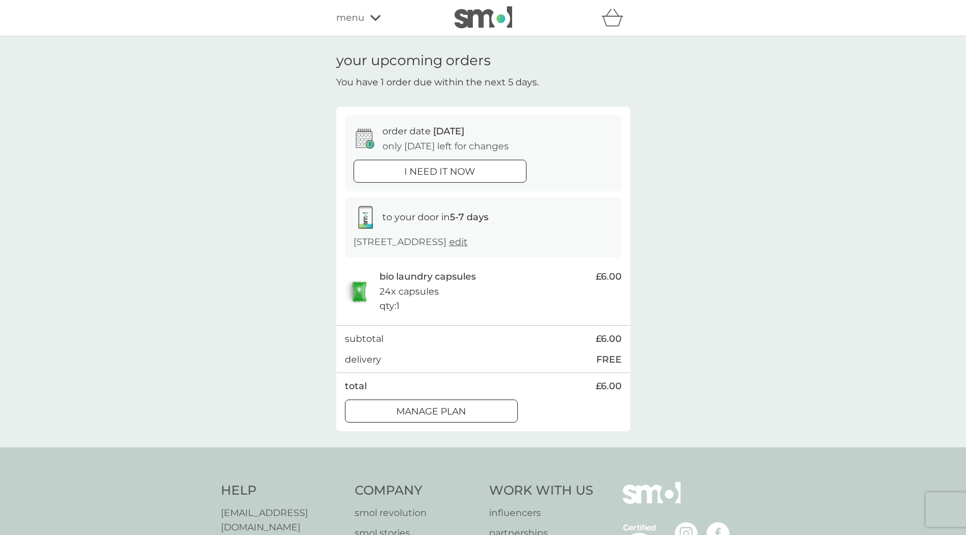
click at [475, 18] on img at bounding box center [483, 17] width 58 height 22
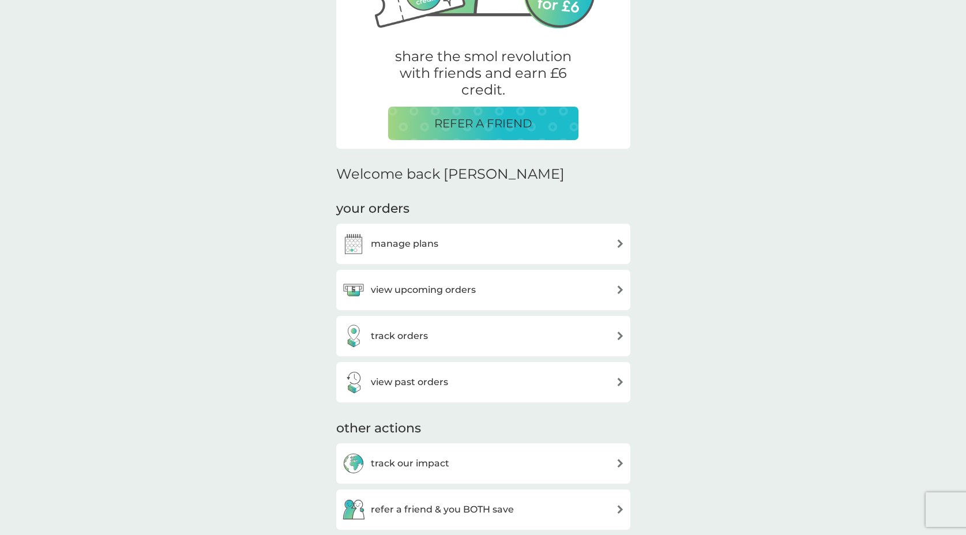
scroll to position [190, 0]
click at [475, 330] on div "track orders" at bounding box center [483, 335] width 283 height 23
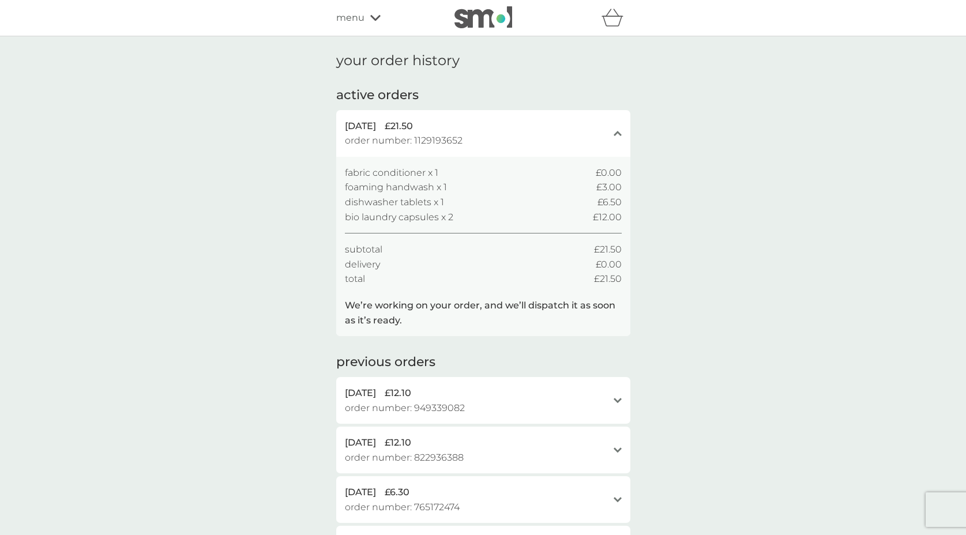
click at [477, 21] on img at bounding box center [483, 17] width 58 height 22
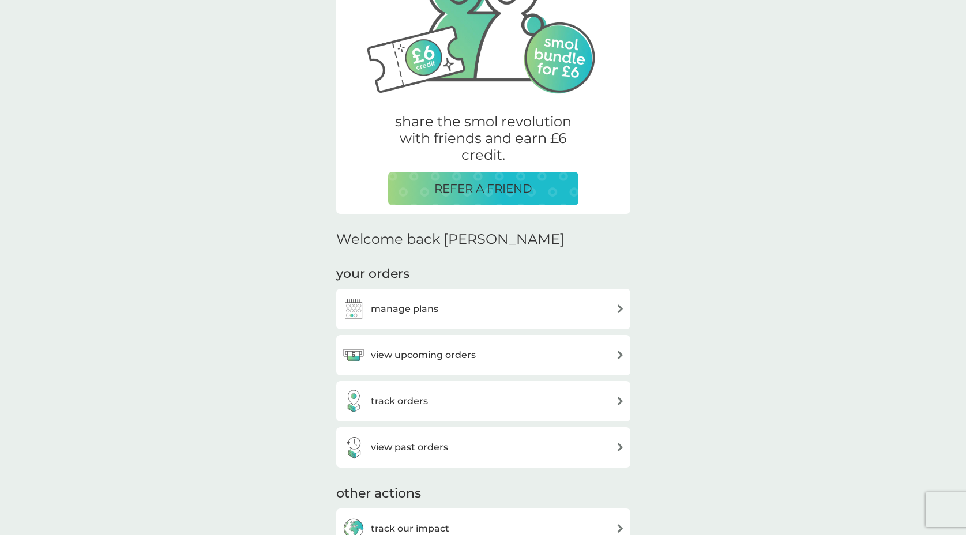
scroll to position [133, 0]
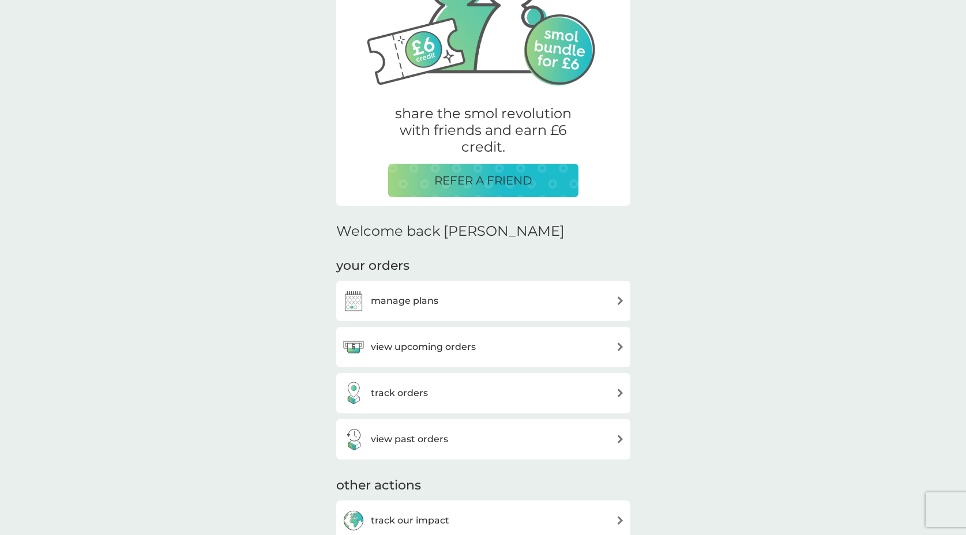
click at [616, 298] on img at bounding box center [620, 300] width 9 height 9
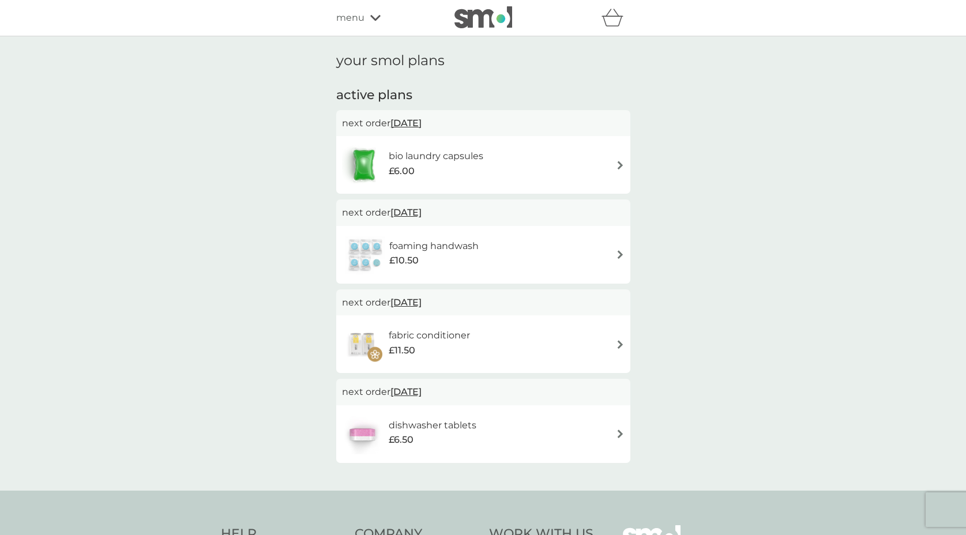
click at [618, 165] on img at bounding box center [620, 165] width 9 height 9
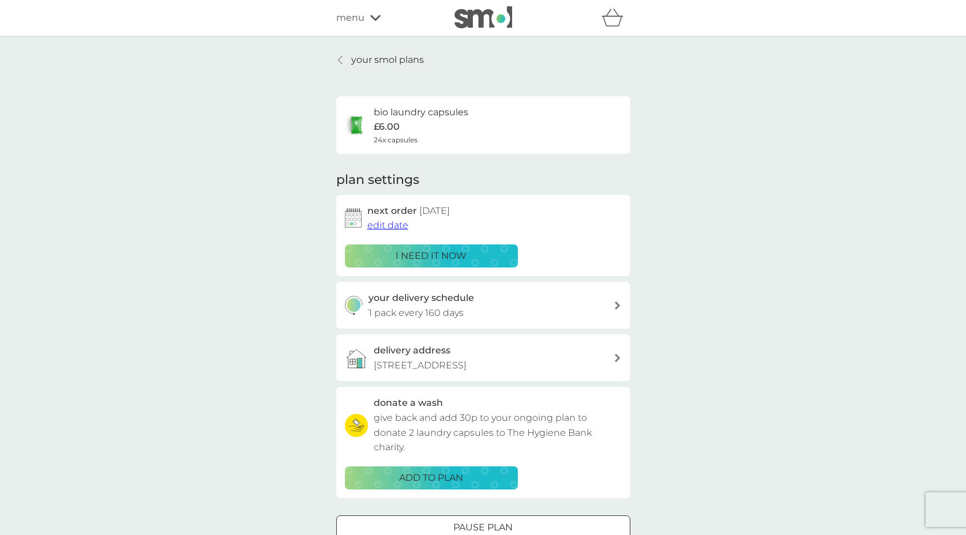
click at [390, 224] on span "edit date" at bounding box center [387, 225] width 41 height 11
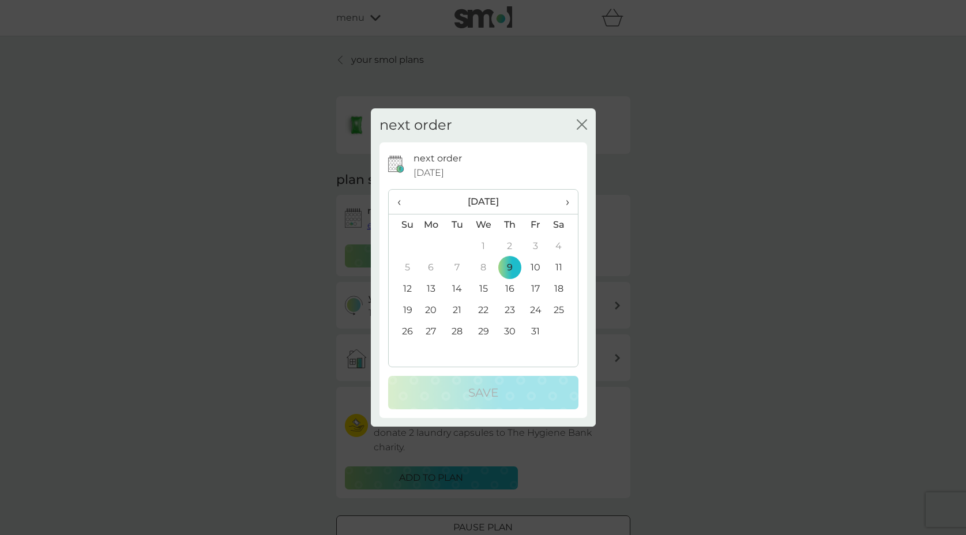
click at [535, 329] on td "31" at bounding box center [535, 331] width 26 height 21
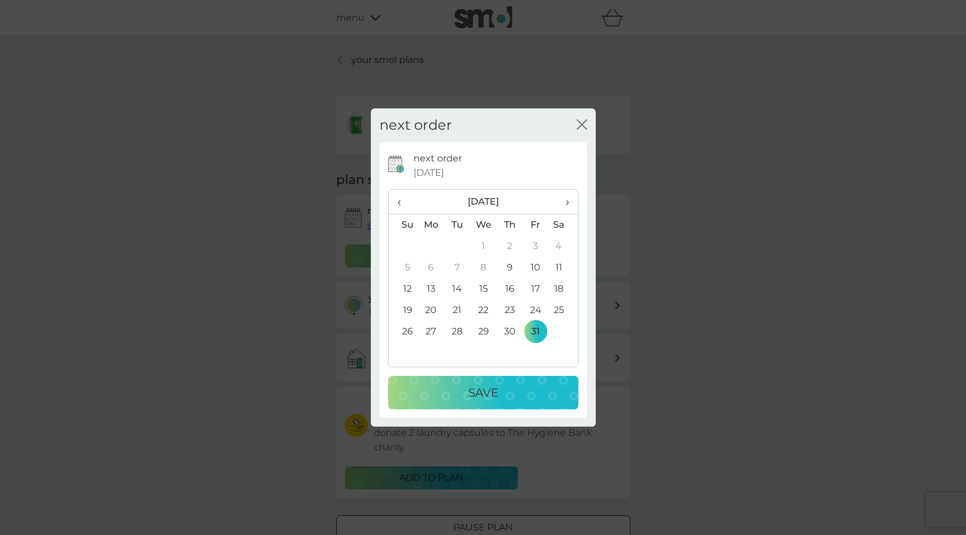
click at [514, 387] on div "Save" at bounding box center [483, 392] width 167 height 18
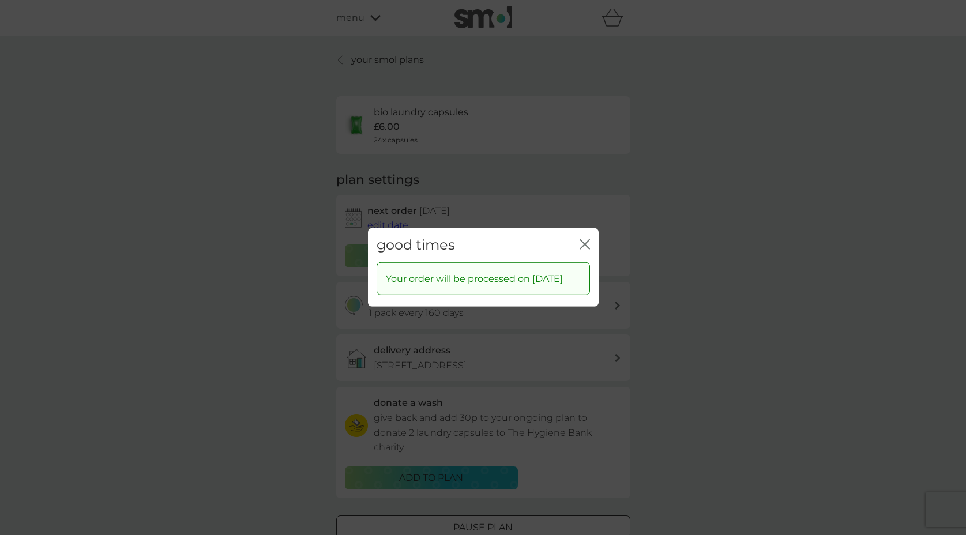
click at [586, 239] on icon "close" at bounding box center [584, 244] width 10 height 10
